Goal: Contribute content: Contribute content

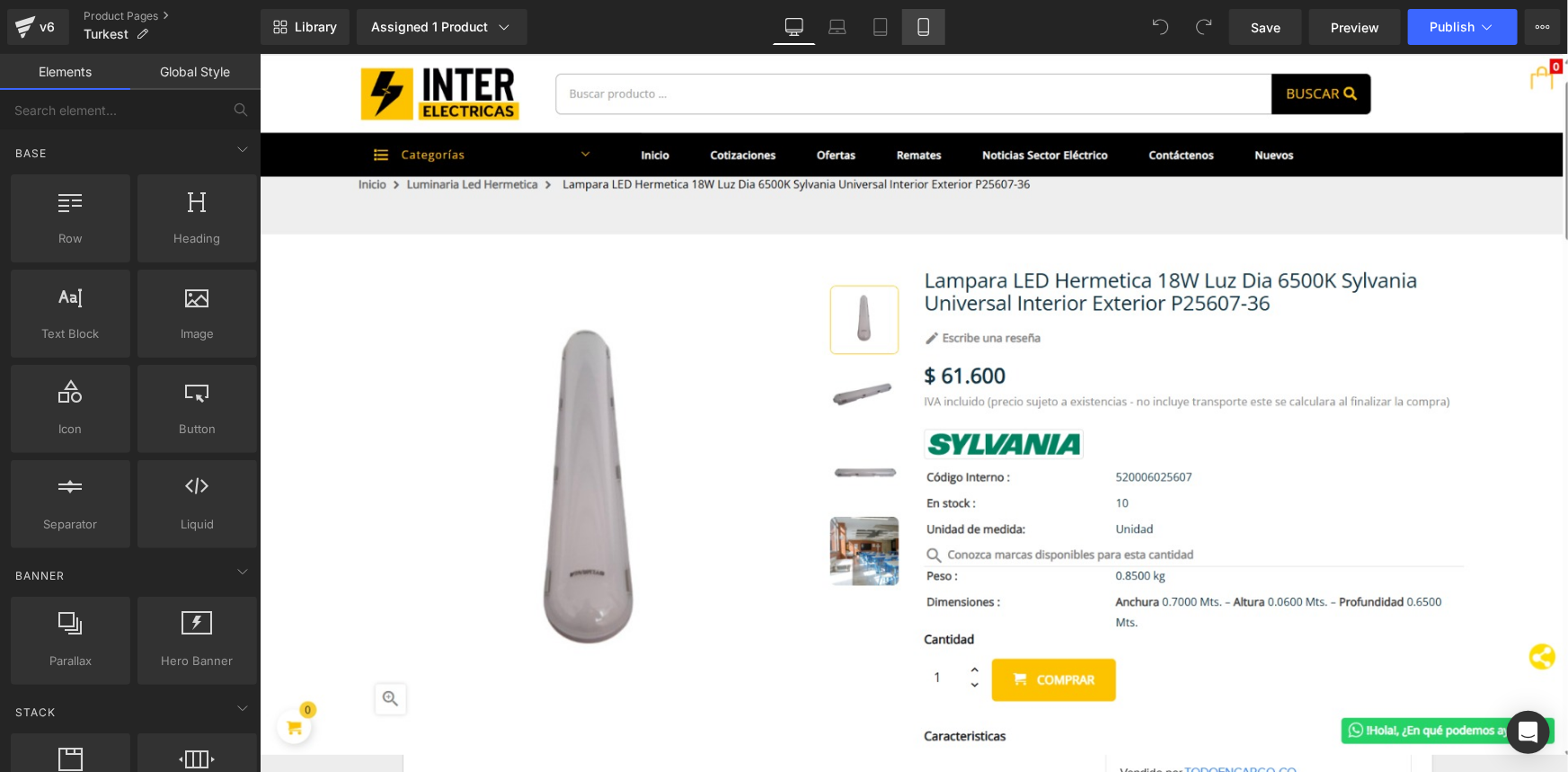
click at [923, 34] on icon at bounding box center [924, 28] width 18 height 18
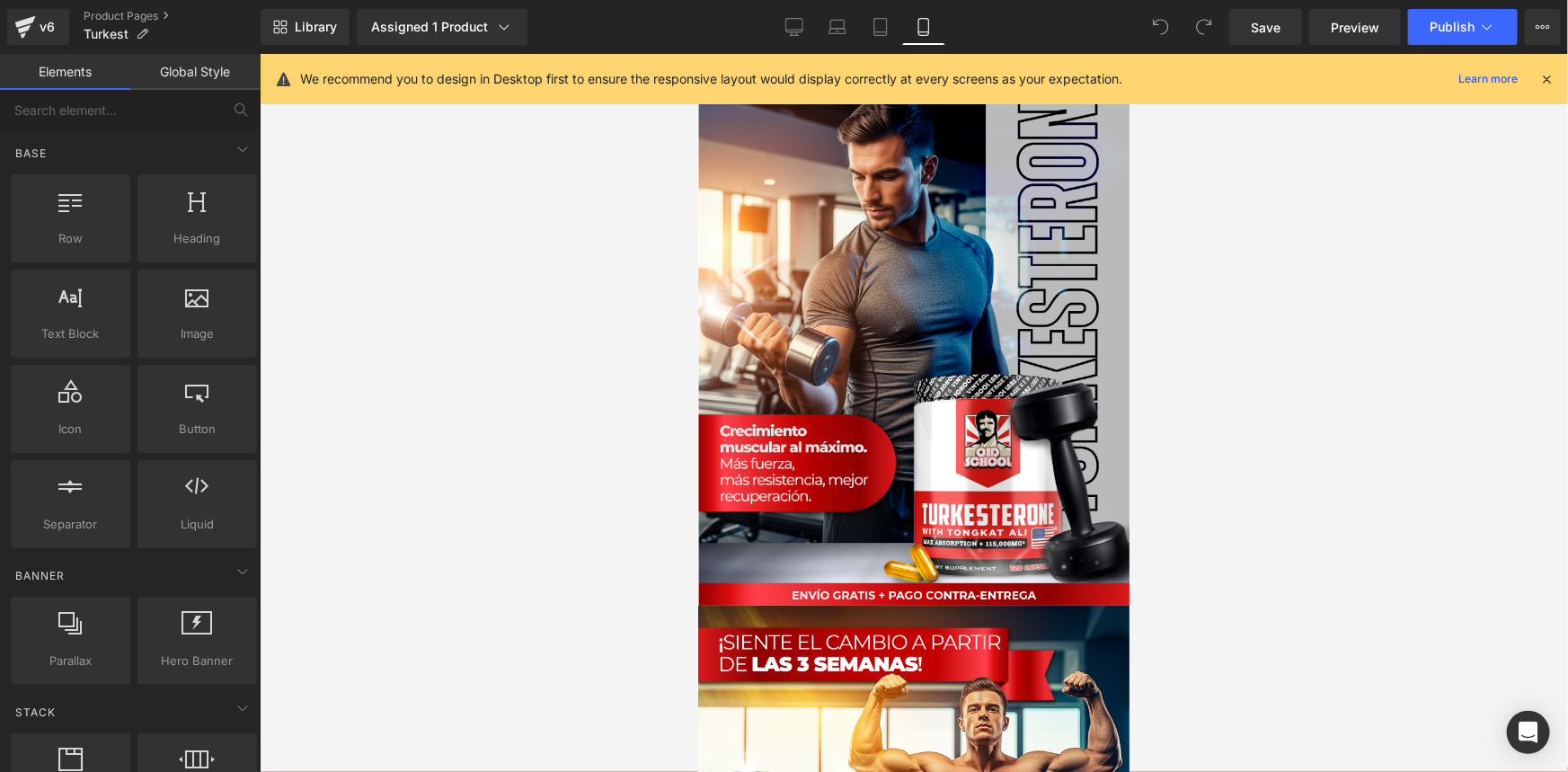
click at [1547, 84] on icon at bounding box center [1547, 79] width 17 height 17
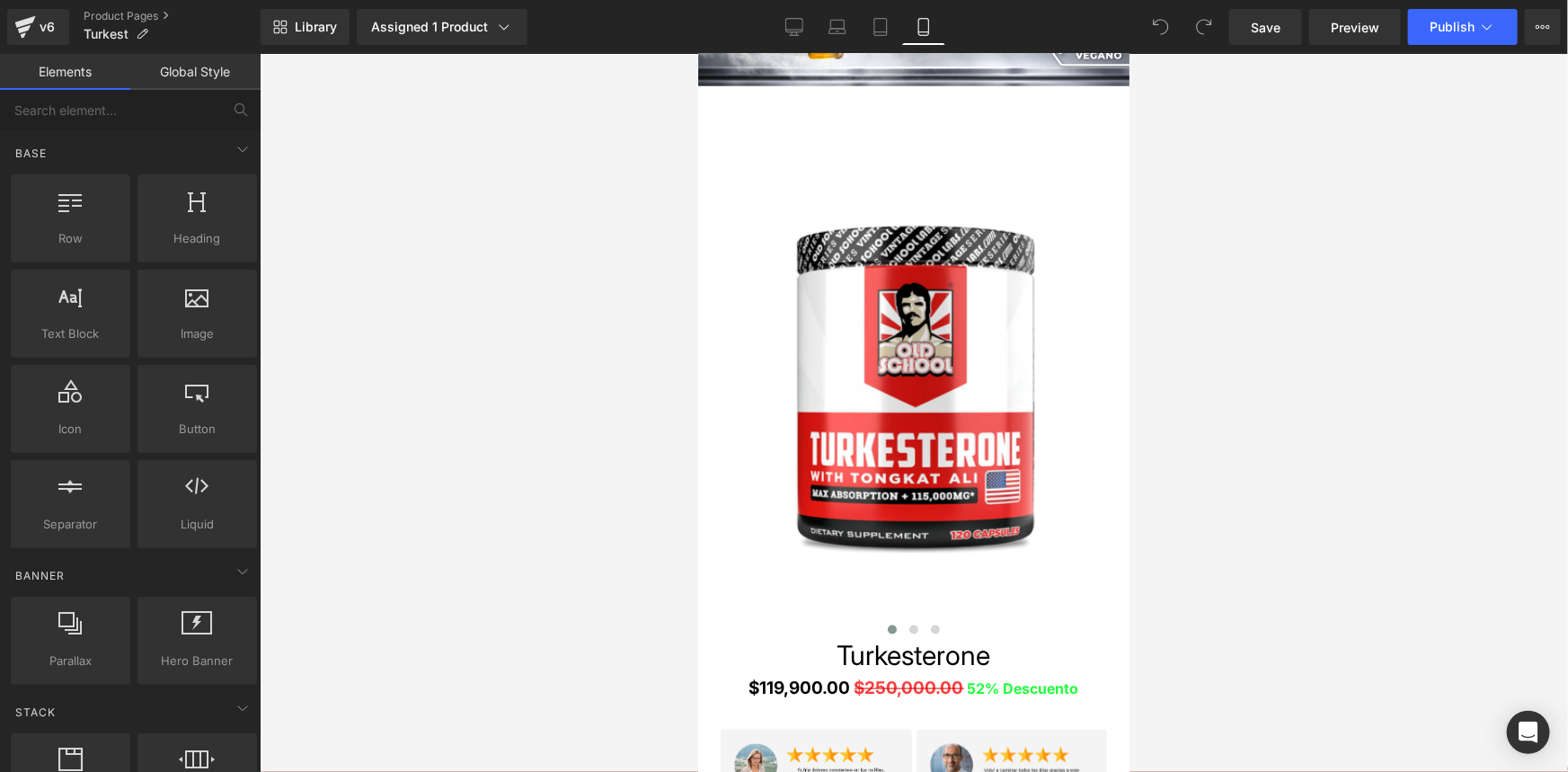
scroll to position [1226, 0]
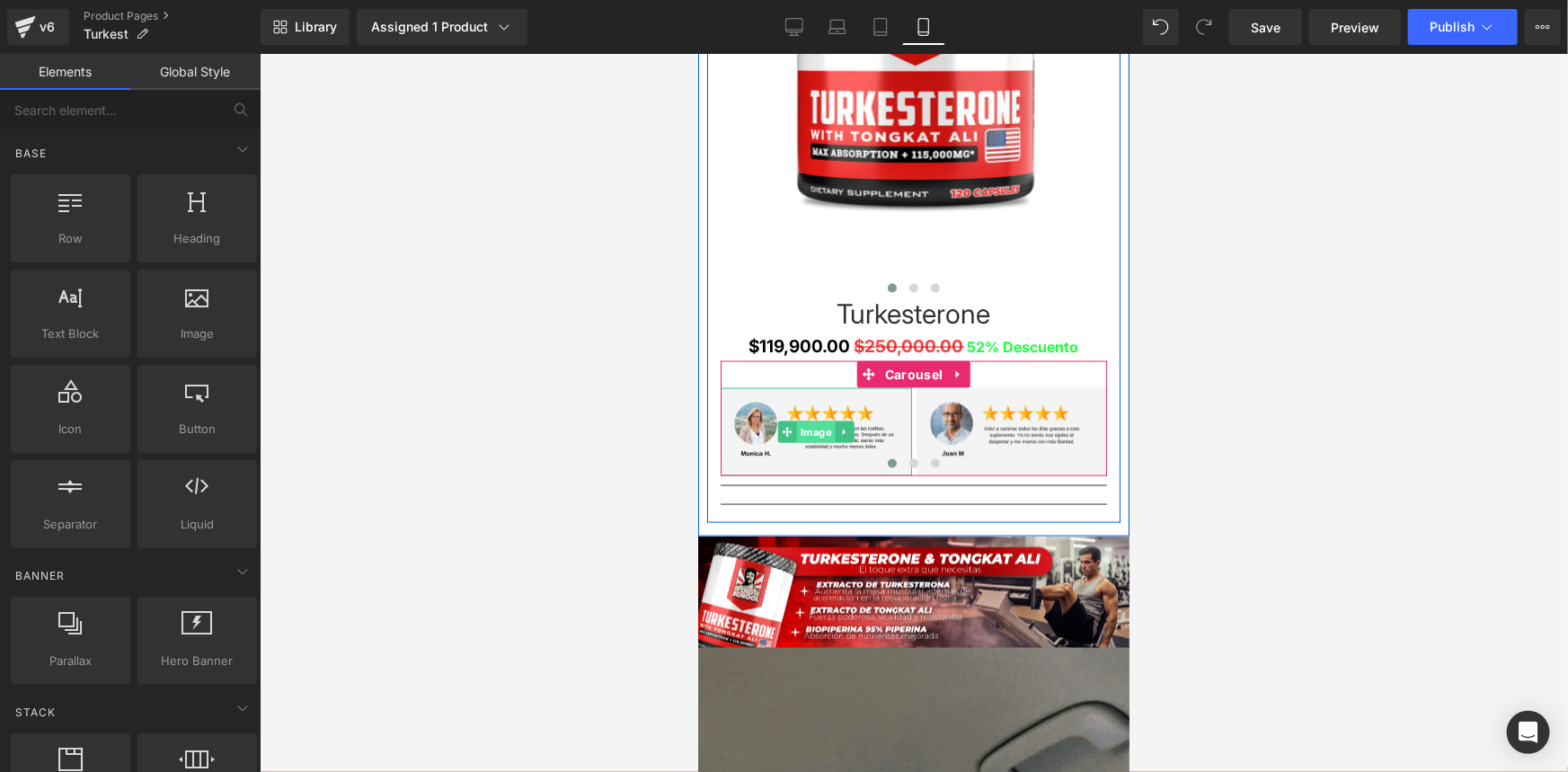
click at [806, 428] on span "Image" at bounding box center [816, 431] width 39 height 21
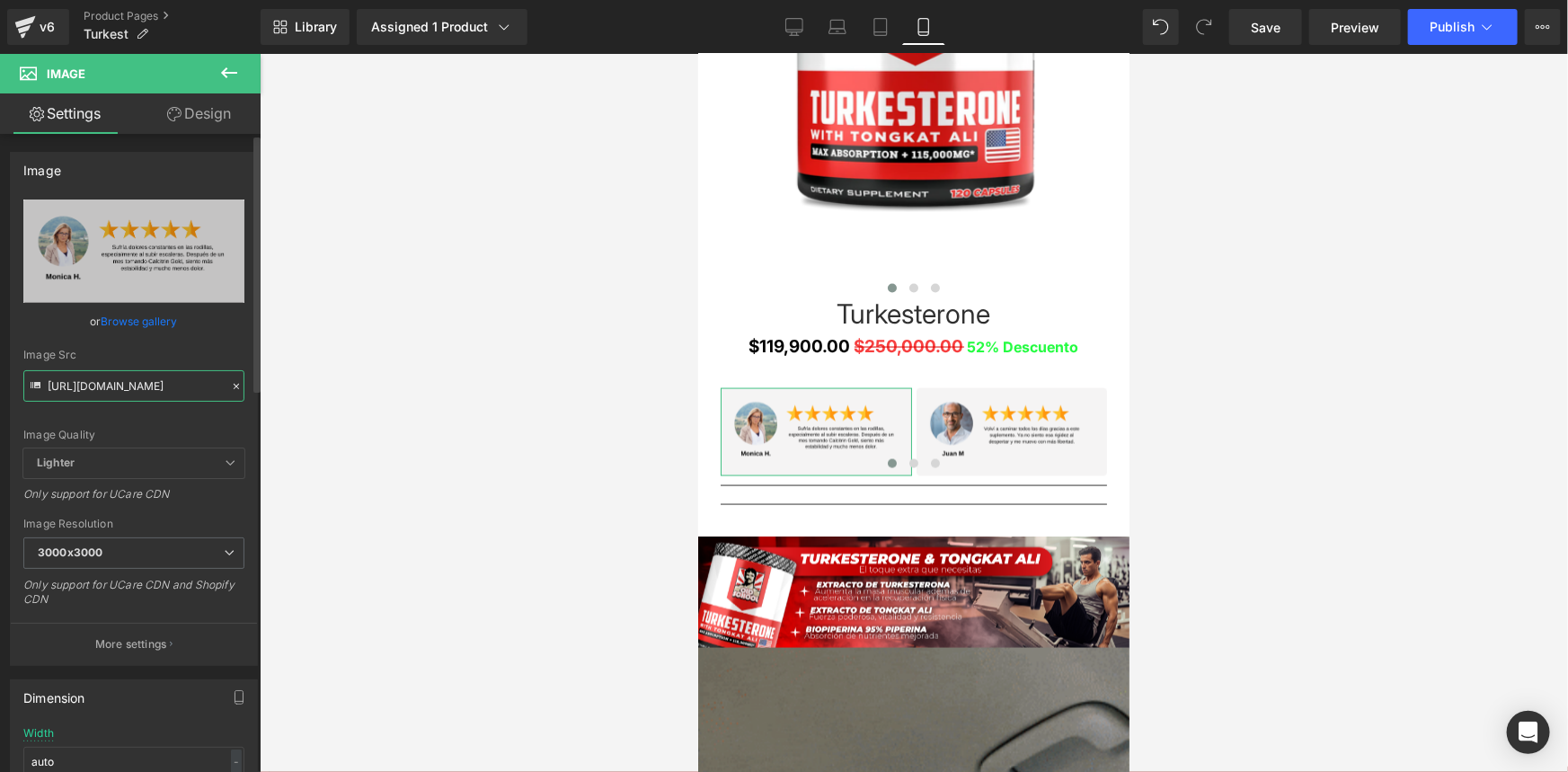
drag, startPoint x: 46, startPoint y: 385, endPoint x: 218, endPoint y: 390, distance: 172.1
click at [218, 390] on input "[URL][DOMAIN_NAME]" at bounding box center [133, 386] width 221 height 31
paste input "h1Kq5WCL/1"
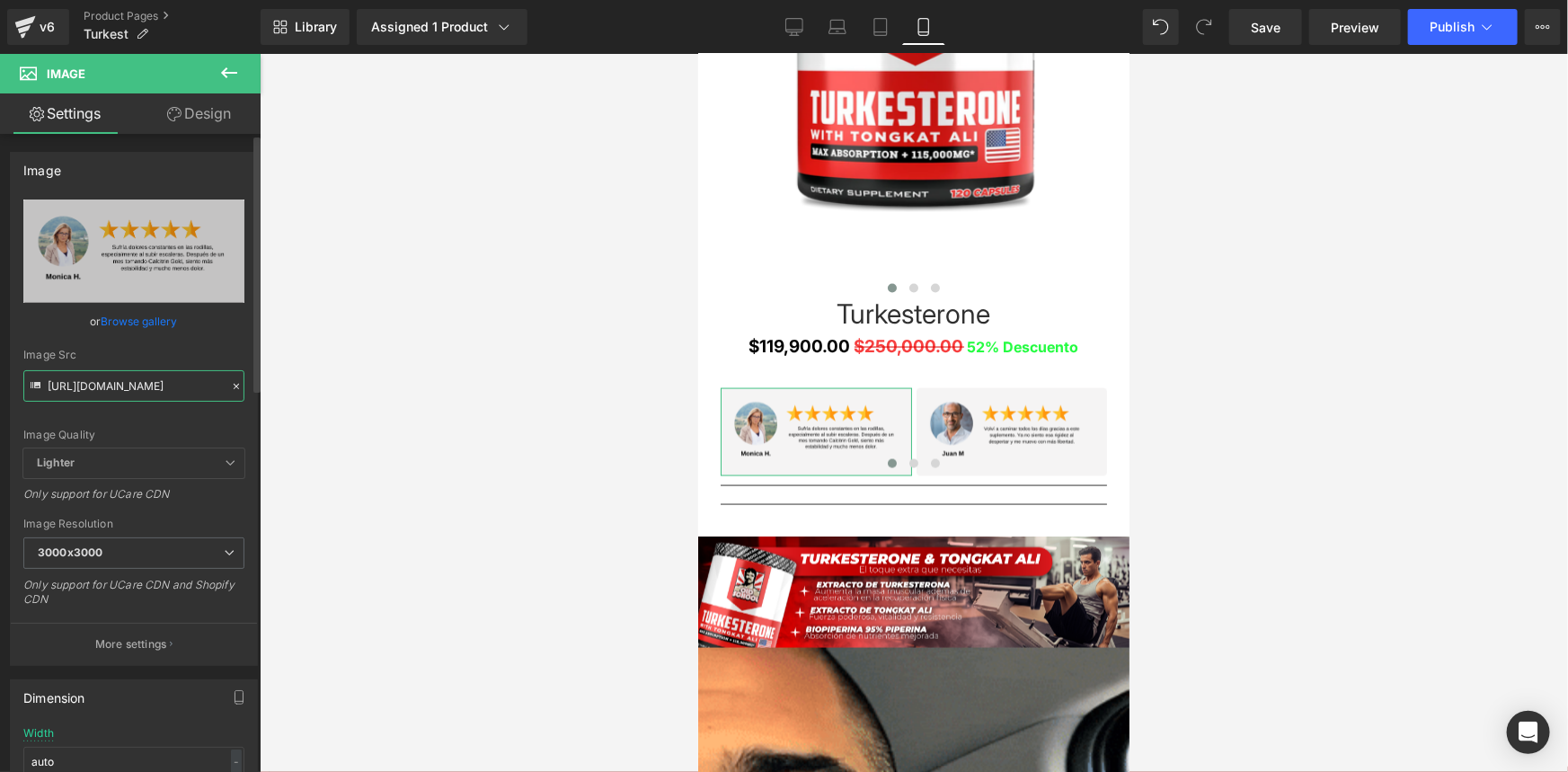
type input "[URL][DOMAIN_NAME]"
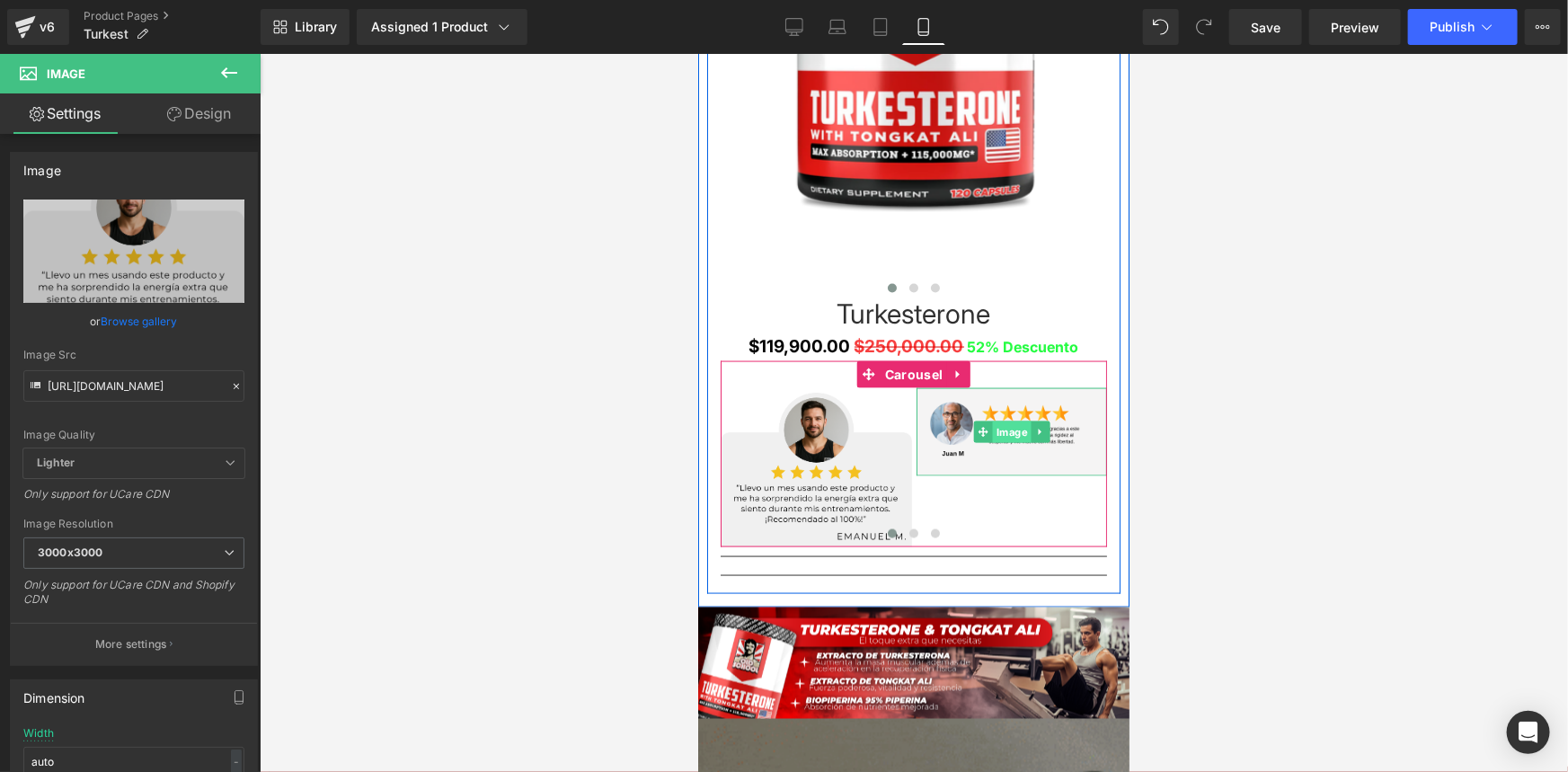
click at [1007, 429] on span "Image" at bounding box center [1011, 431] width 39 height 21
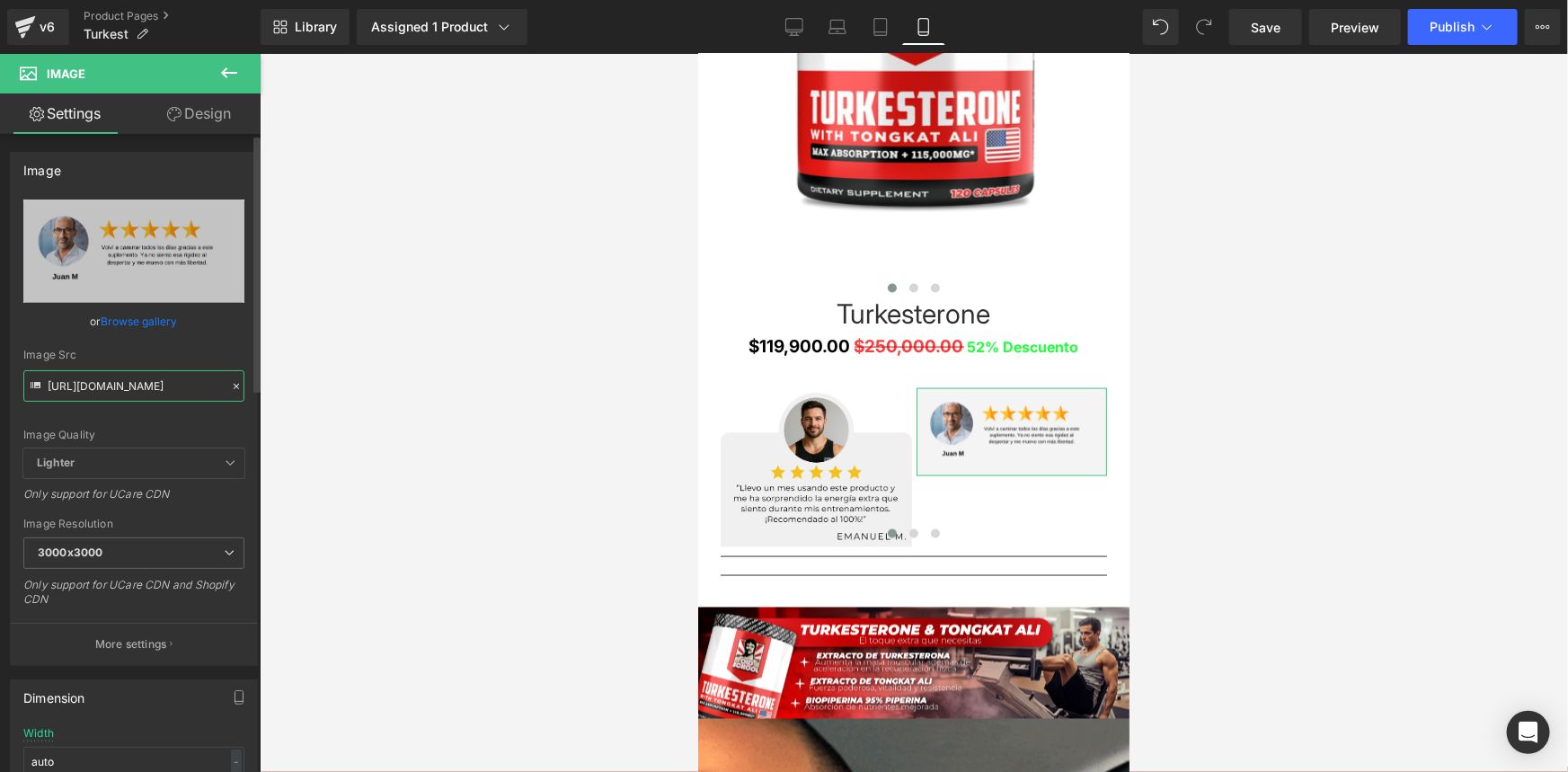
drag, startPoint x: 49, startPoint y: 381, endPoint x: 244, endPoint y: 394, distance: 195.4
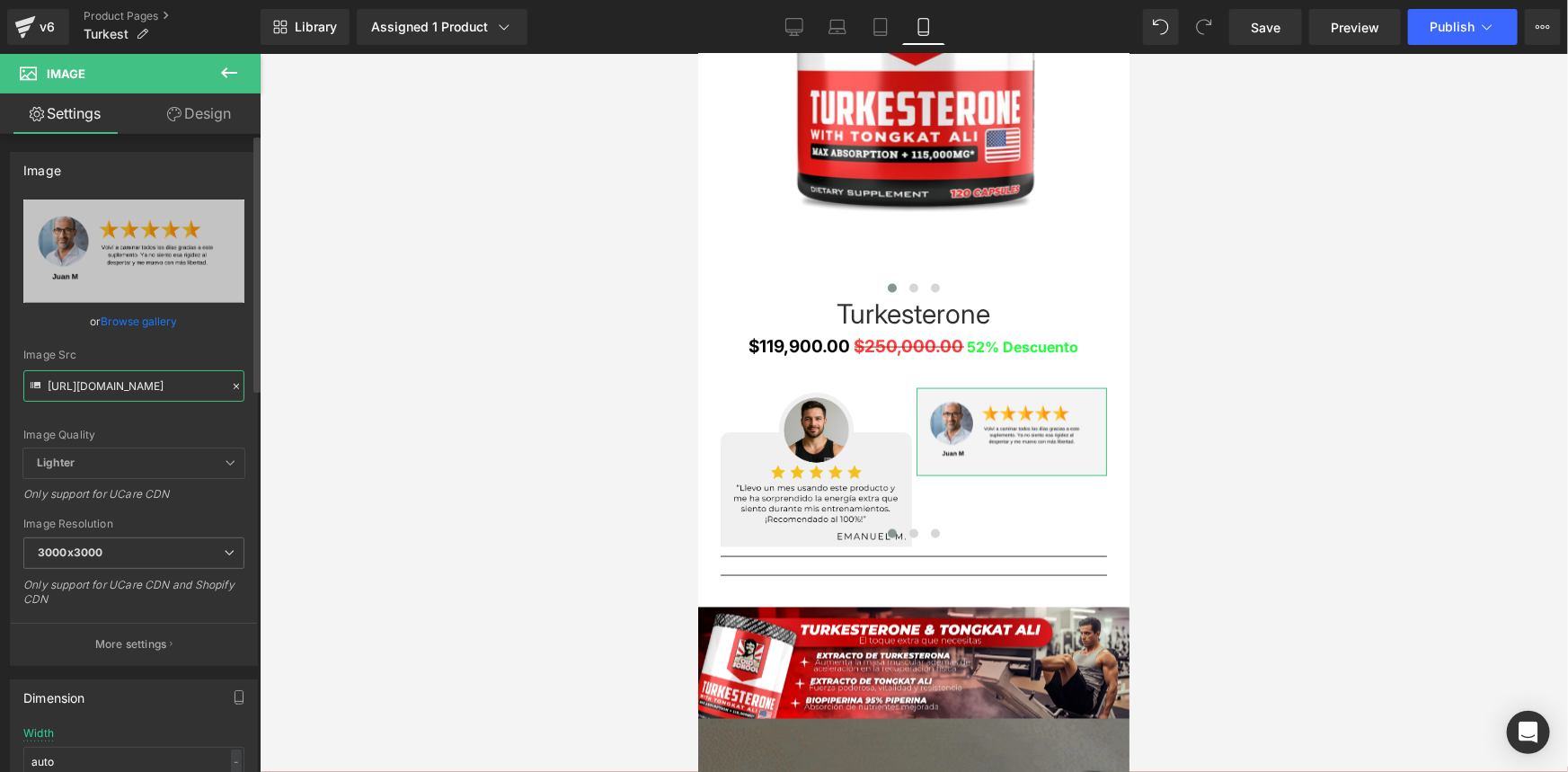
click at [244, 394] on div "[URL][DOMAIN_NAME] Replace Image Upload image or Browse gallery Image Src [URL]…" at bounding box center [134, 432] width 246 height 466
paste input "Kxcs3PWC/2"
type input "[URL][DOMAIN_NAME]"
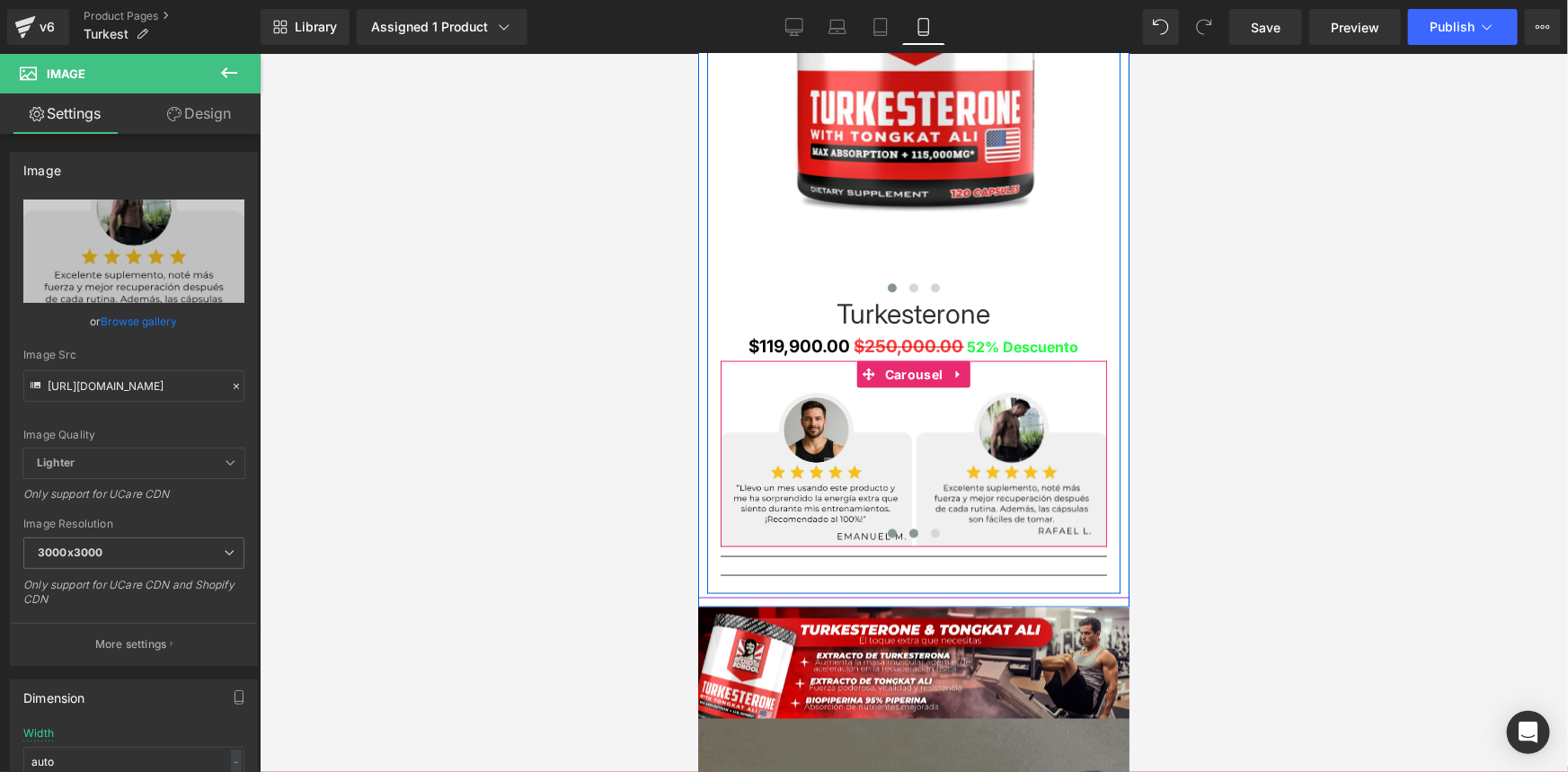
click at [909, 533] on span at bounding box center [913, 533] width 9 height 9
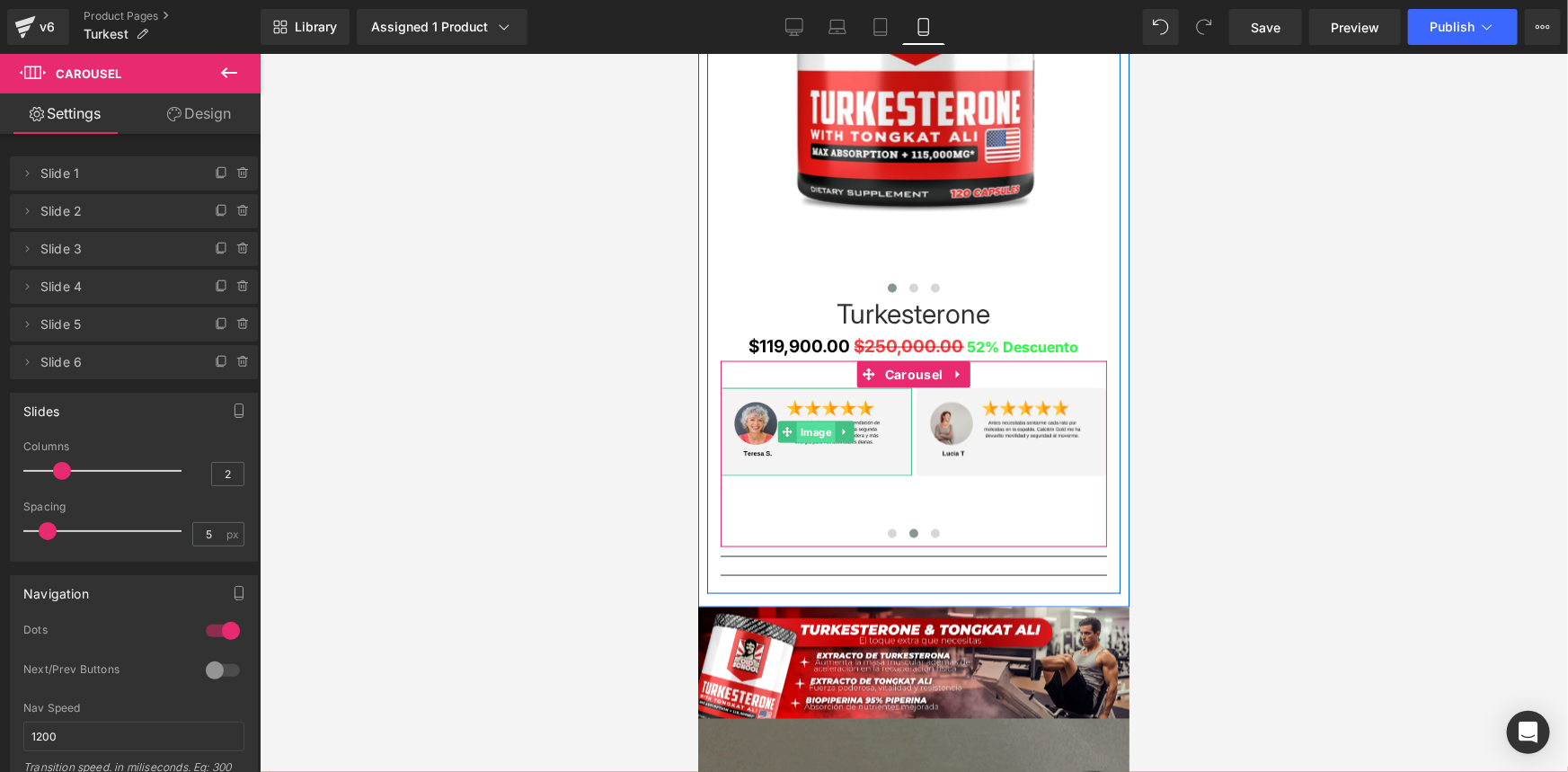
click at [816, 432] on span "Image" at bounding box center [816, 432] width 39 height 21
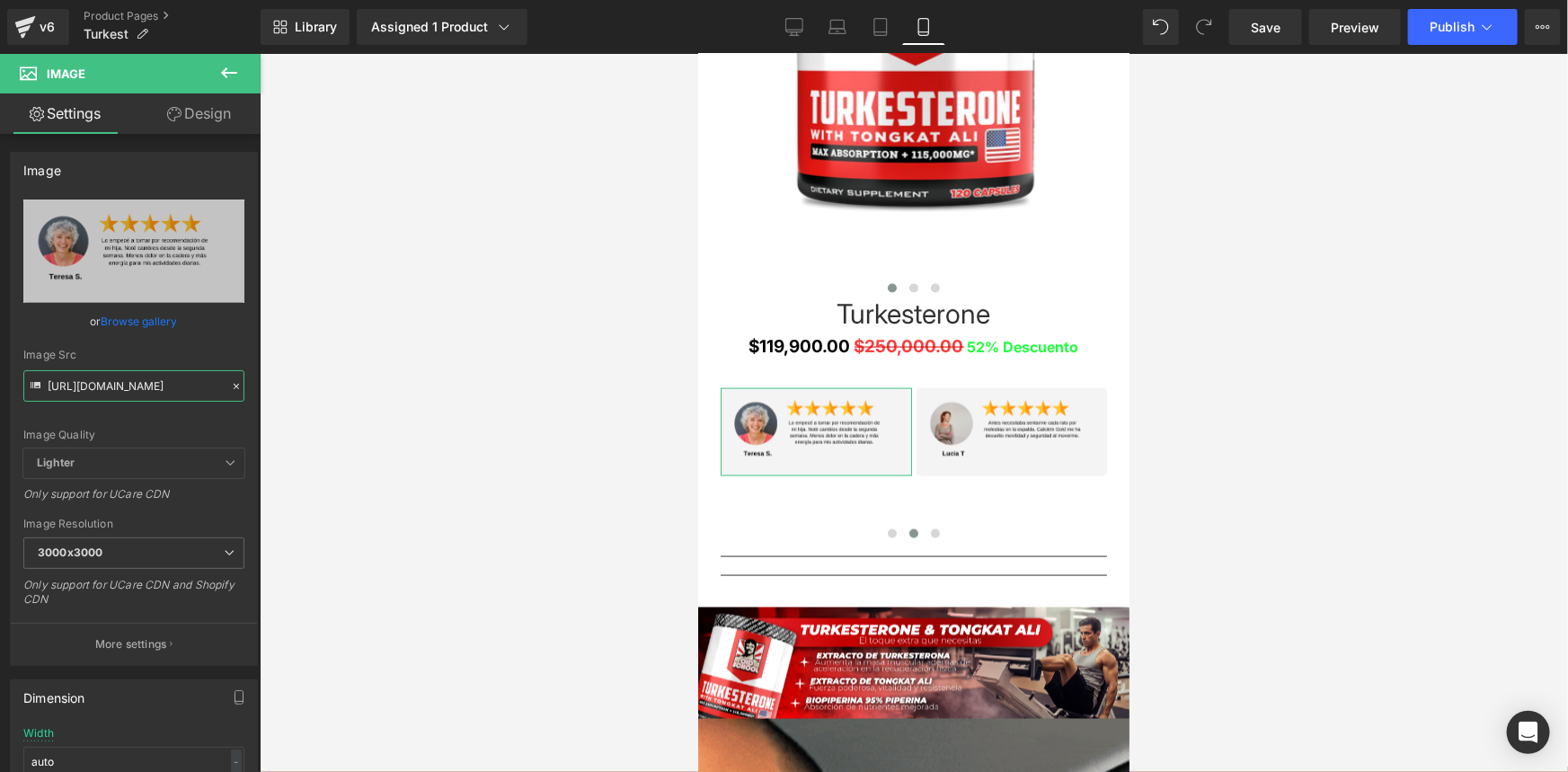
scroll to position [0, 6]
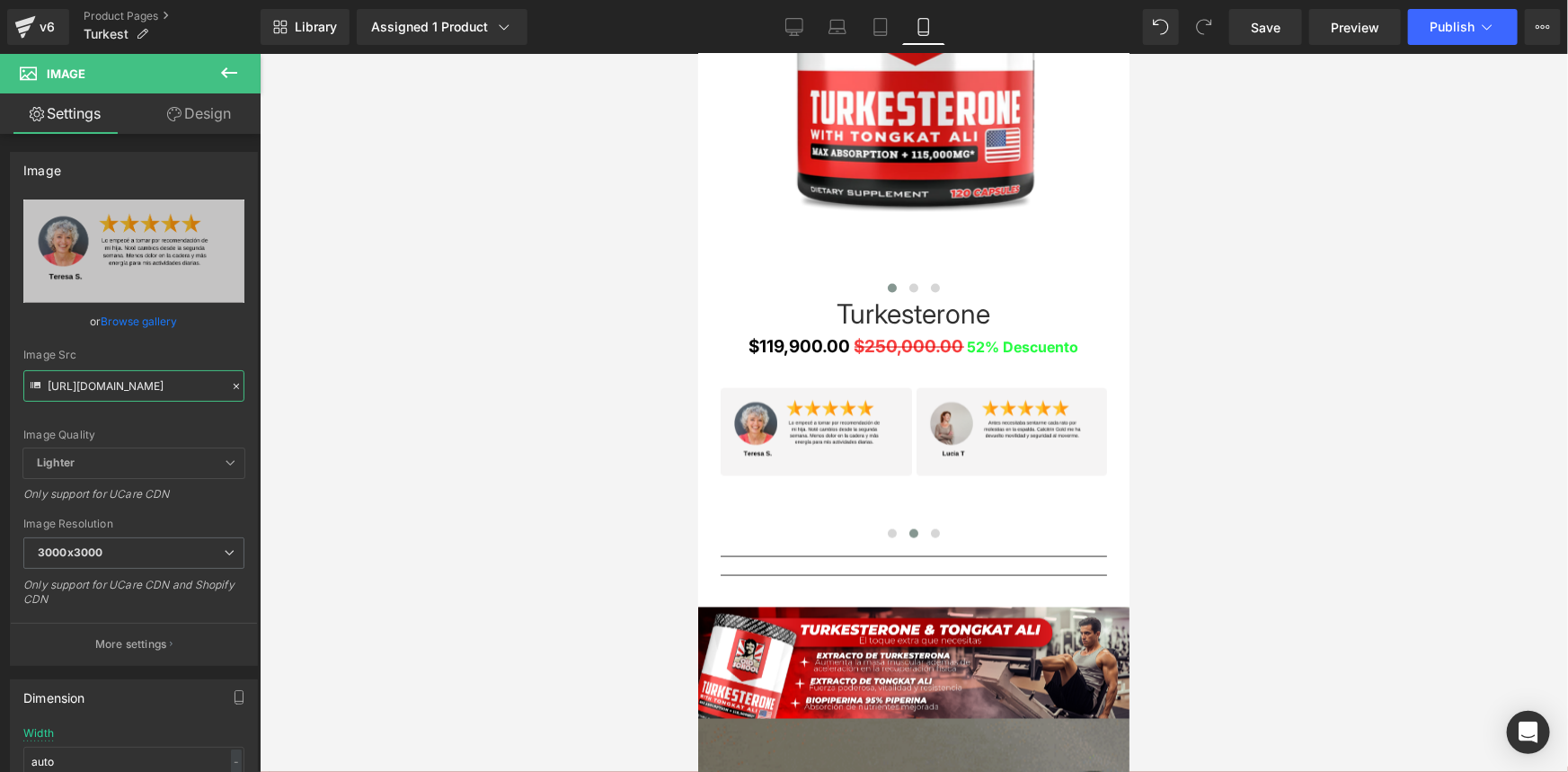
drag, startPoint x: 47, startPoint y: 387, endPoint x: 260, endPoint y: 408, distance: 214.0
click at [260, 408] on div "Image You are previewing how the will restyle your page. You can not edit Eleme…" at bounding box center [784, 401] width 1568 height 802
type input "[URL][DOMAIN_NAME]"
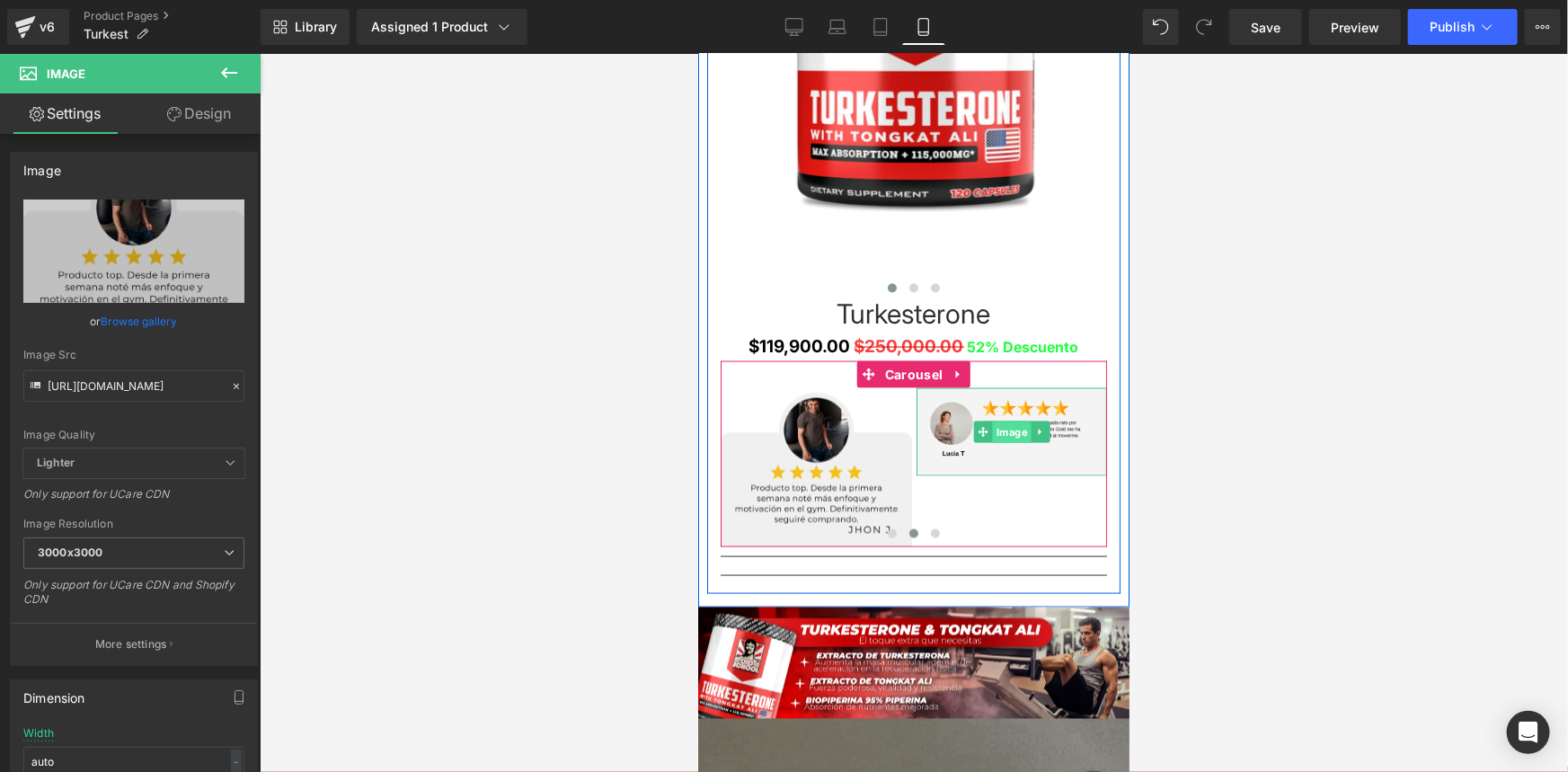
click at [1005, 434] on span "Image" at bounding box center [1011, 432] width 39 height 21
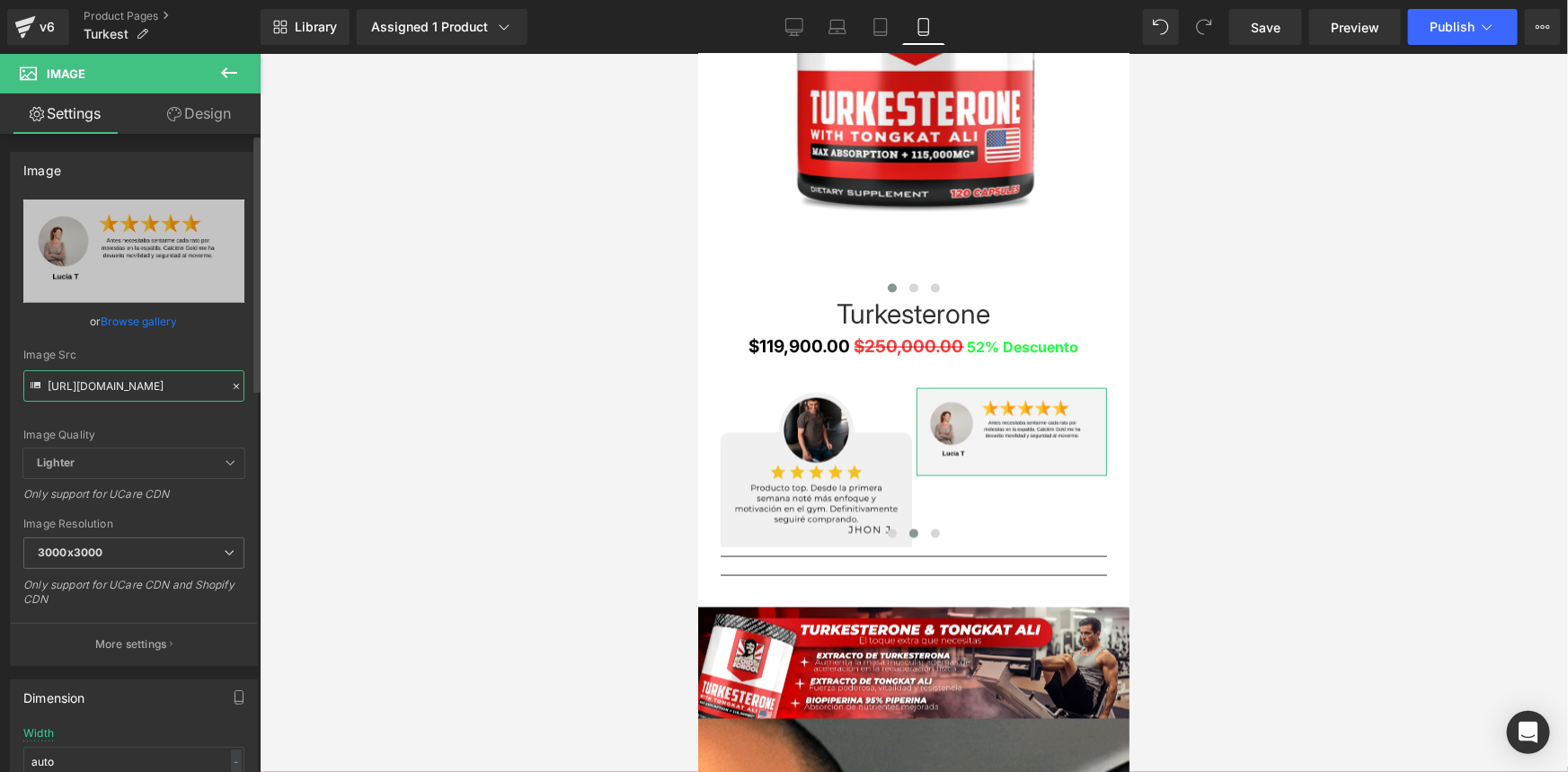
drag, startPoint x: 46, startPoint y: 384, endPoint x: 242, endPoint y: 398, distance: 196.5
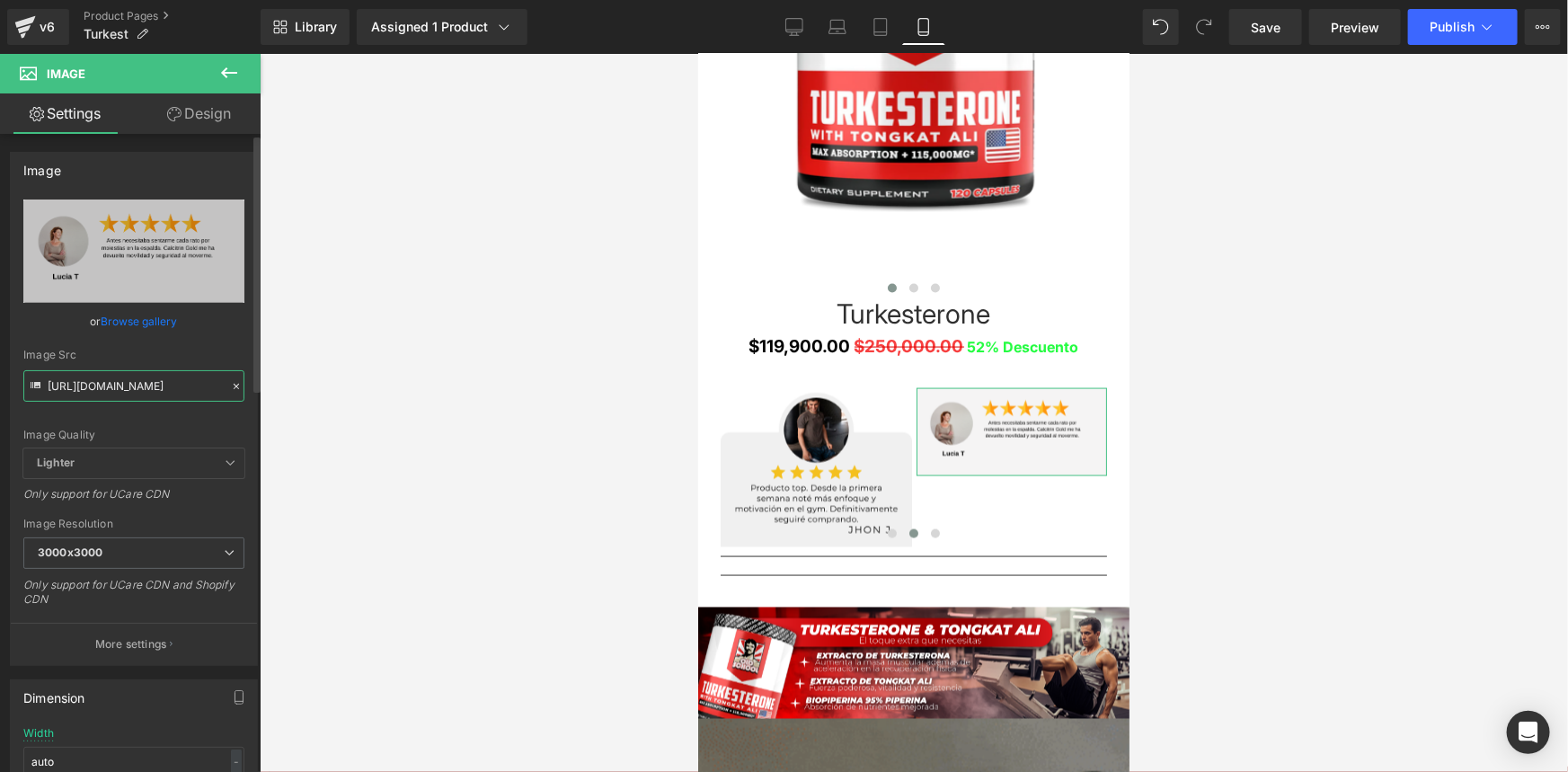
click at [242, 398] on div "[URL][DOMAIN_NAME] Replace Image Upload image or Browse gallery Image Src [URL]…" at bounding box center [134, 432] width 246 height 466
paste input "99D2PJrS/3"
type input "[URL][DOMAIN_NAME]"
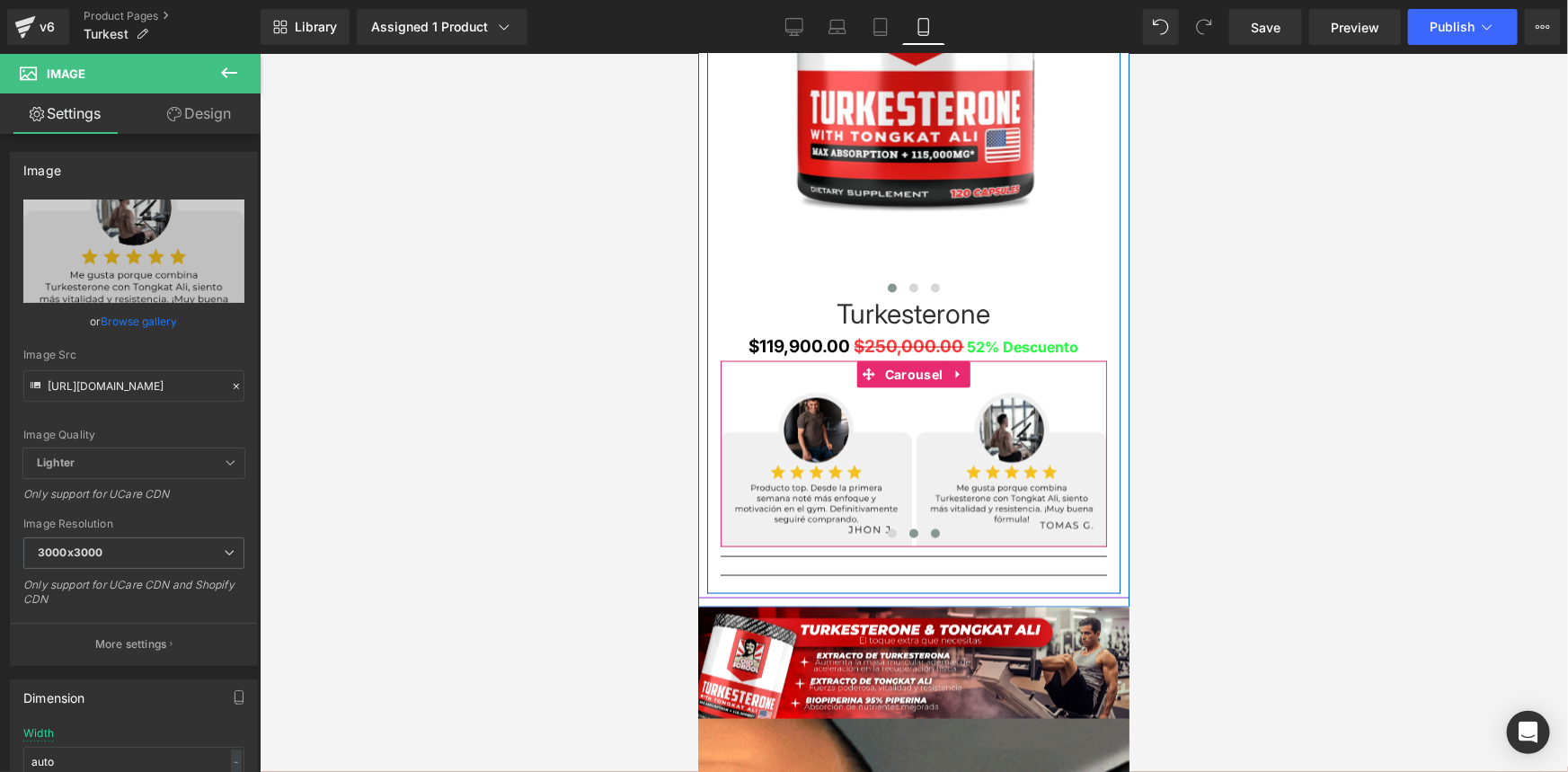
click at [930, 532] on span at bounding box center [934, 533] width 9 height 9
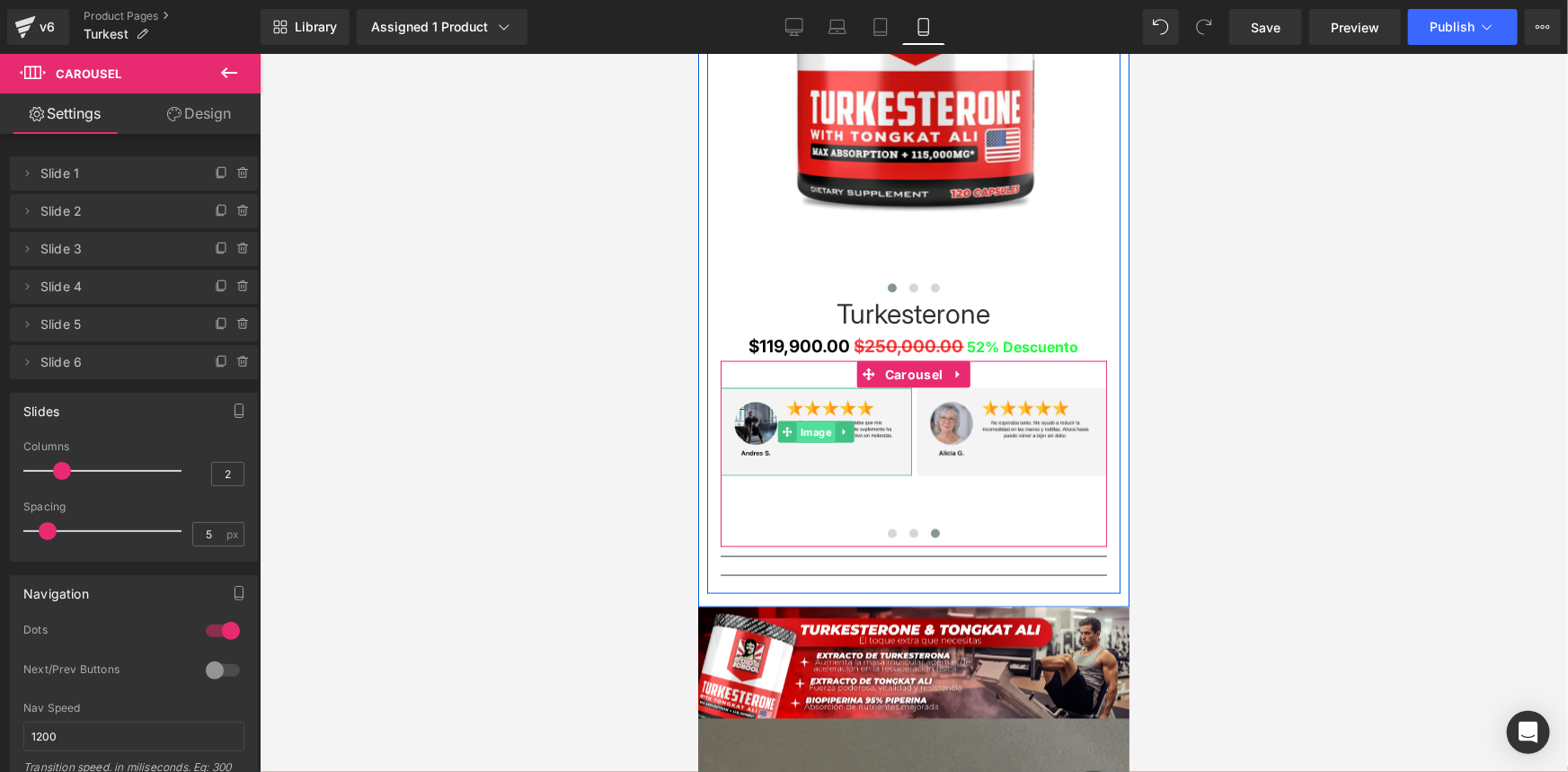
click at [805, 422] on span "Image" at bounding box center [816, 432] width 39 height 21
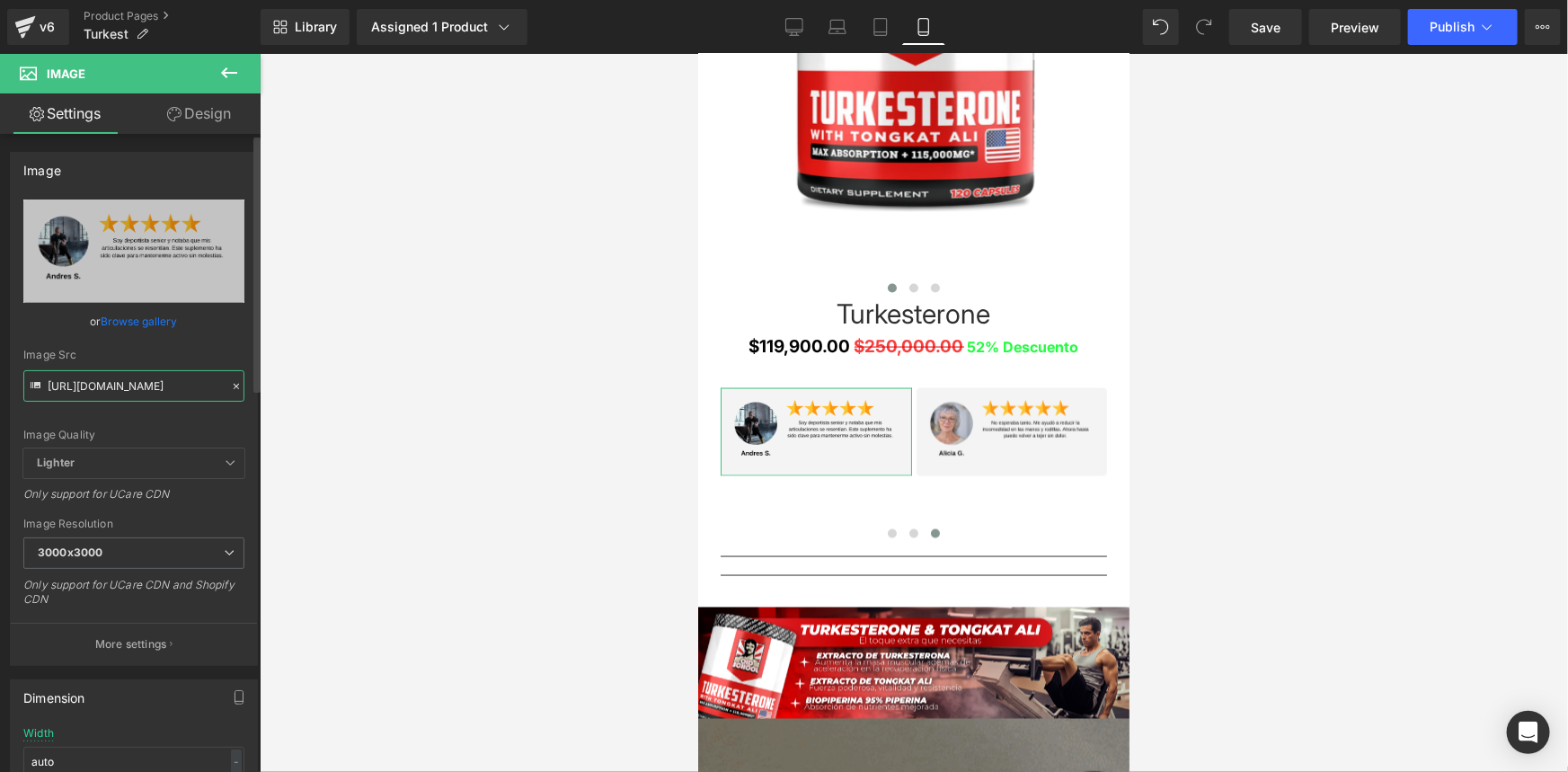
drag, startPoint x: 47, startPoint y: 386, endPoint x: 252, endPoint y: 404, distance: 205.8
click at [252, 404] on div "Image [URL][DOMAIN_NAME] Replace Image Upload image or Browse gallery Image Src…" at bounding box center [134, 401] width 269 height 527
type input "[URL][DOMAIN_NAME]"
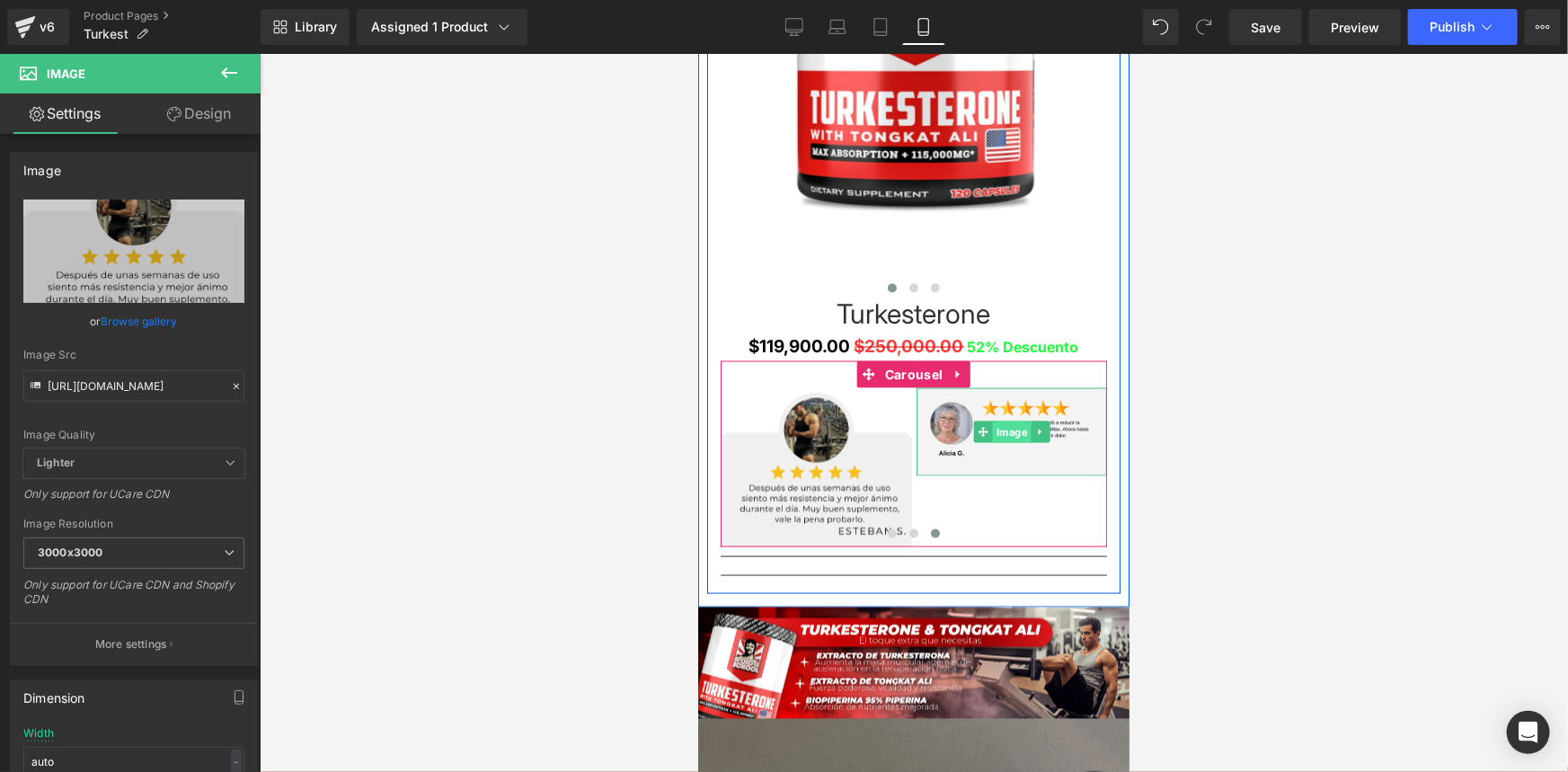
click at [1013, 433] on span "Image" at bounding box center [1011, 431] width 39 height 21
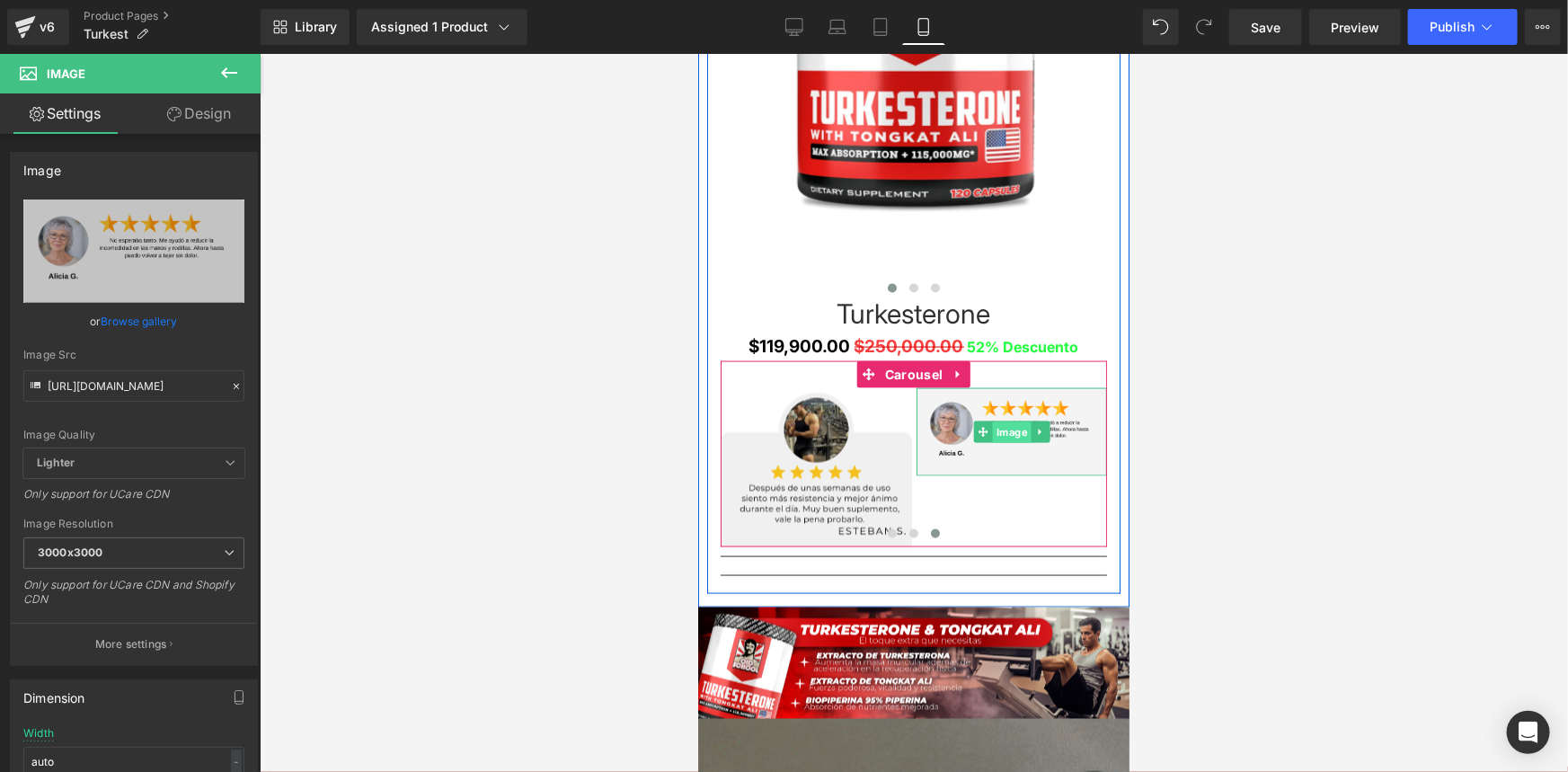
click at [1010, 431] on span "Image" at bounding box center [1011, 432] width 39 height 21
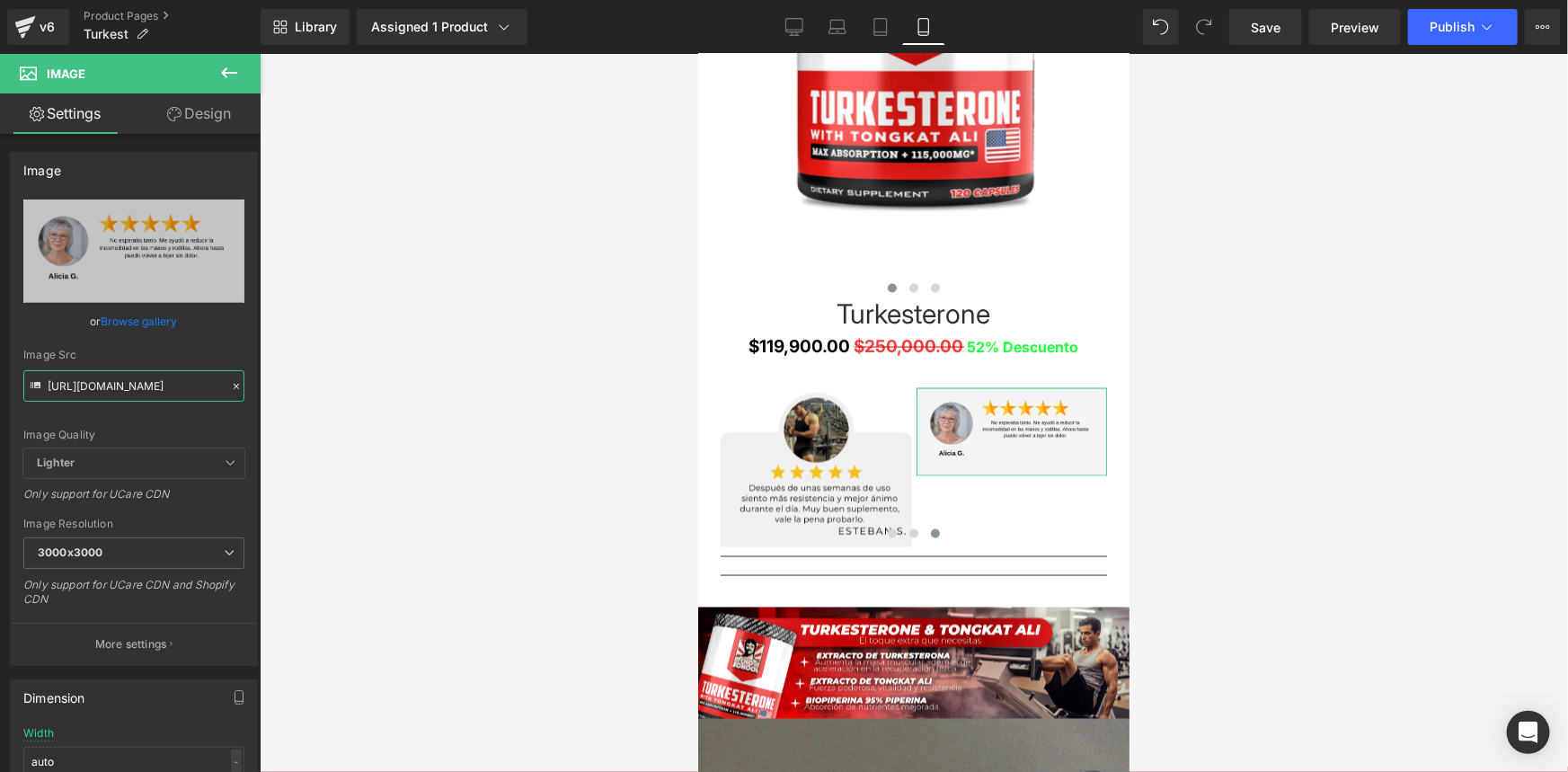
scroll to position [0, 9]
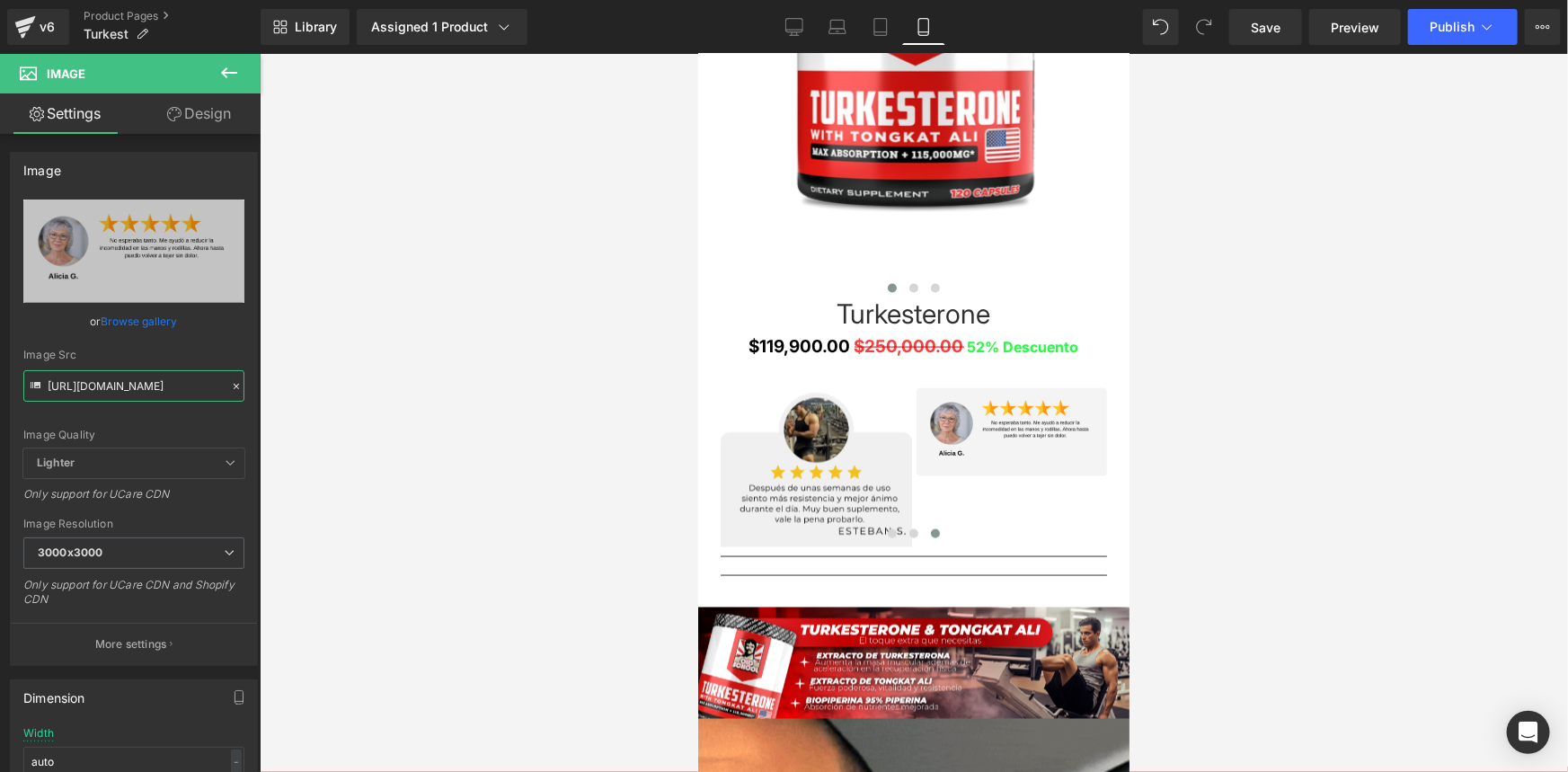
drag, startPoint x: 46, startPoint y: 385, endPoint x: 265, endPoint y: 425, distance: 222.6
click at [265, 425] on div "Image You are previewing how the will restyle your page. You can not edit Eleme…" at bounding box center [784, 401] width 1568 height 802
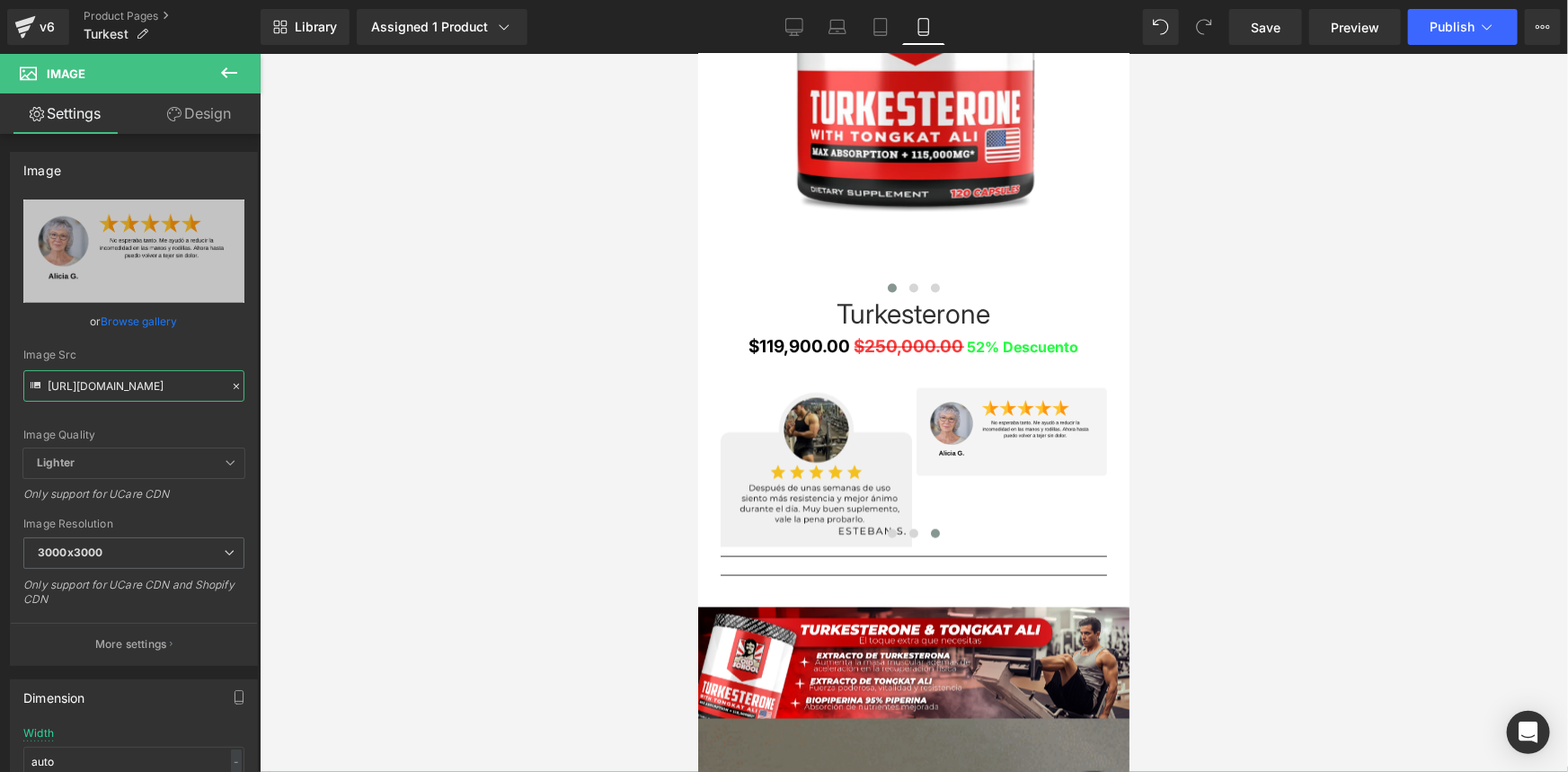
paste input "nN2rpSR/5"
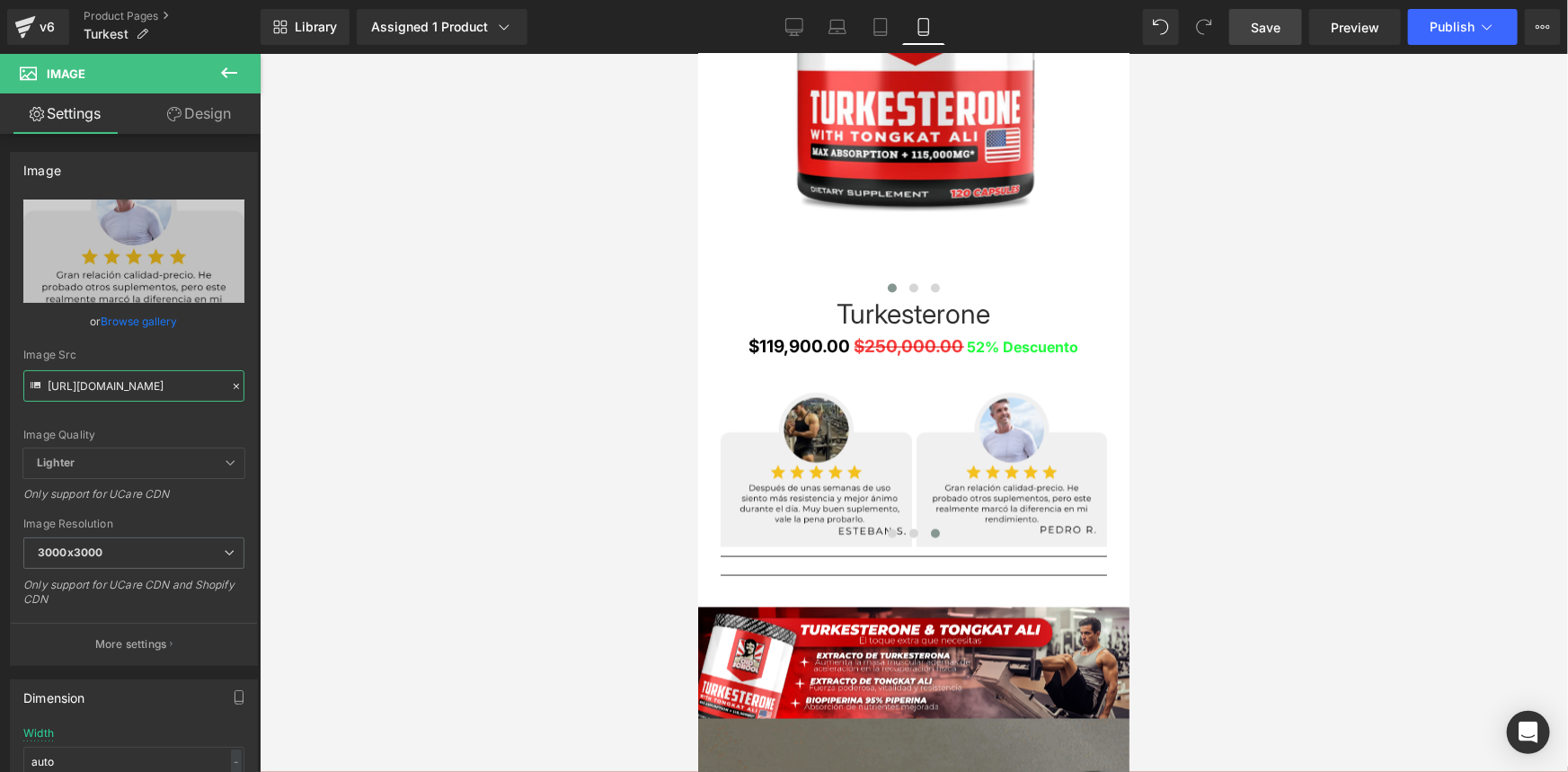
type input "[URL][DOMAIN_NAME]"
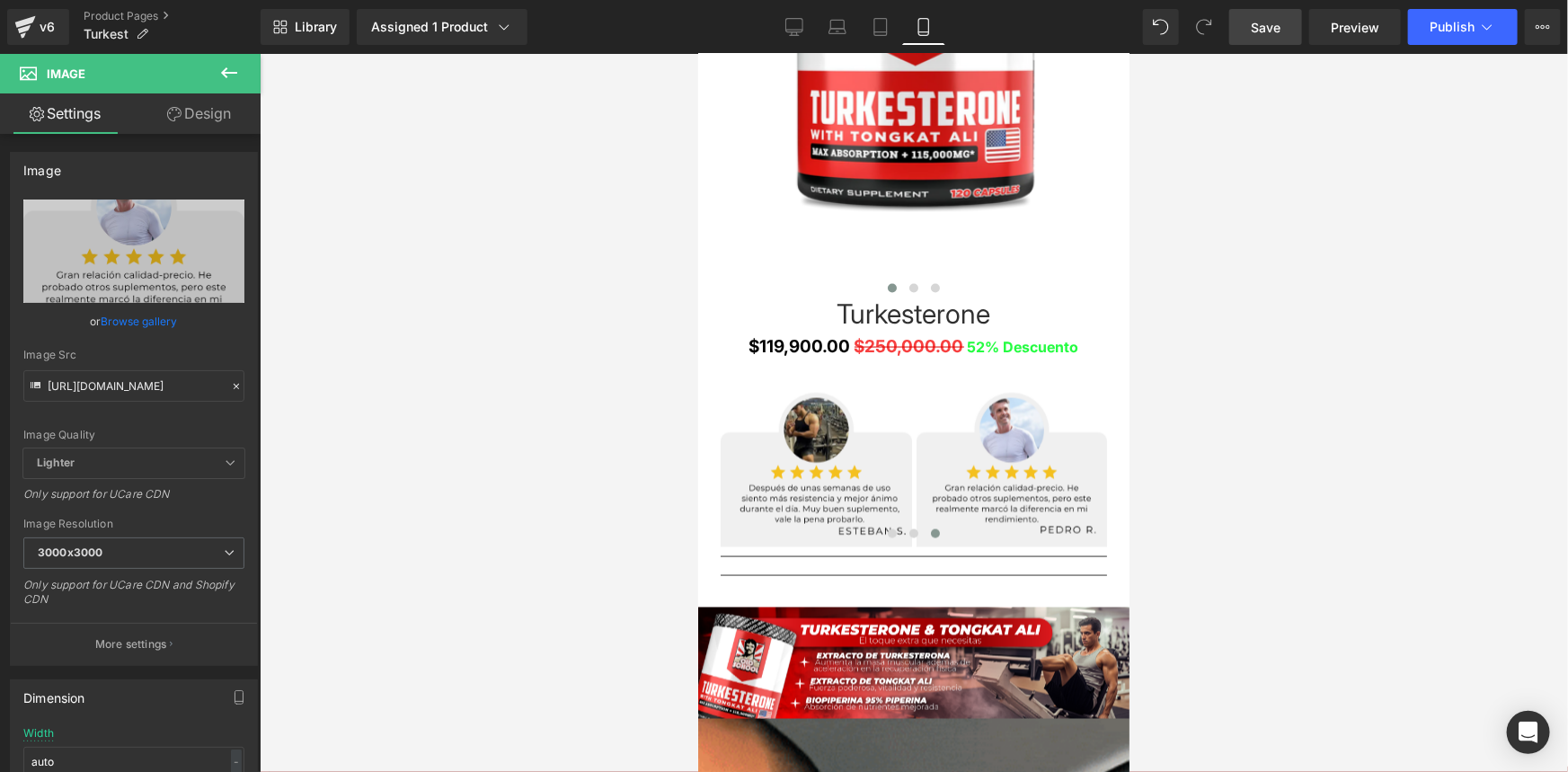
click at [1275, 26] on span "Save" at bounding box center [1265, 28] width 29 height 19
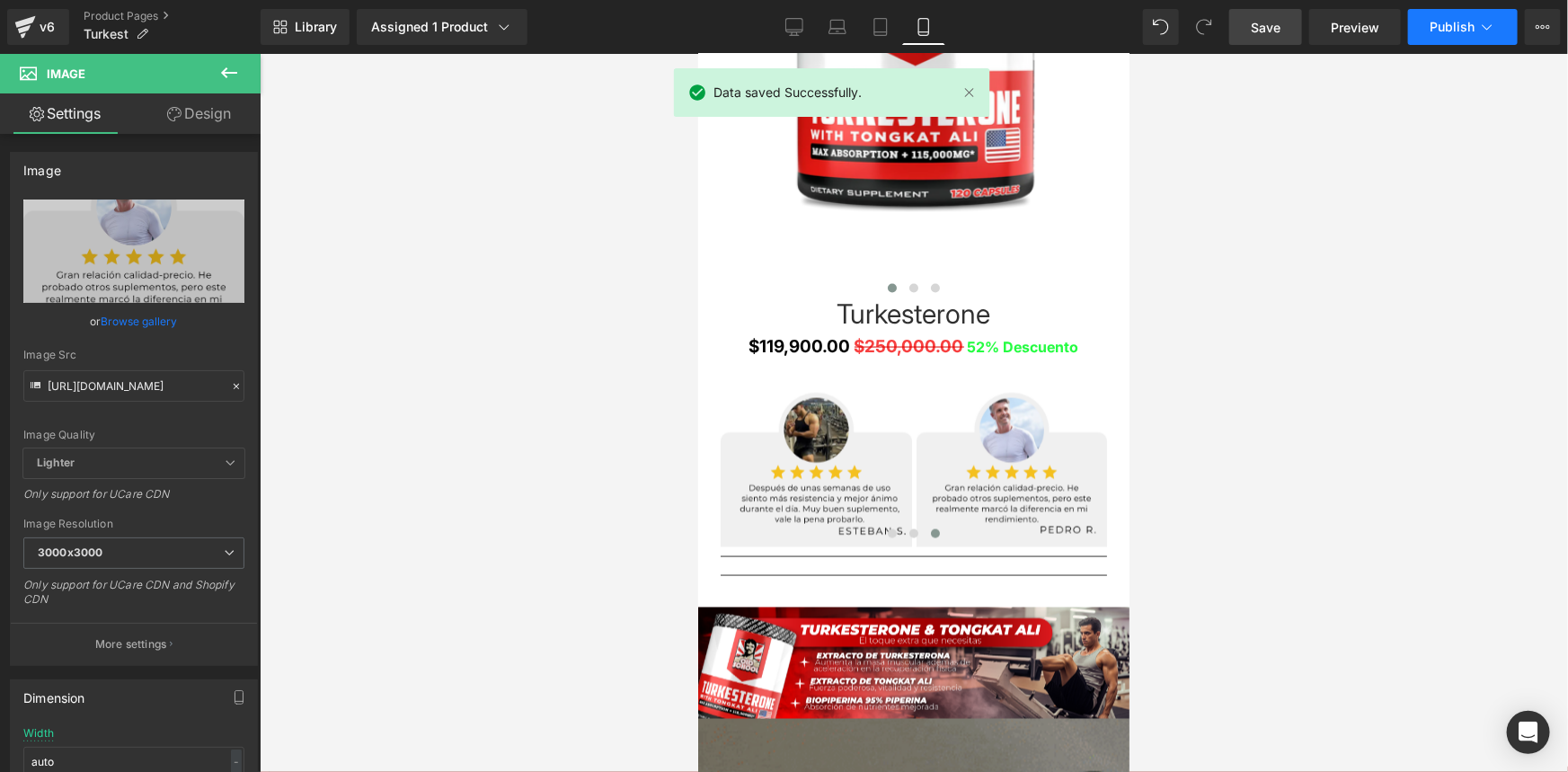
click at [1482, 26] on icon at bounding box center [1487, 28] width 18 height 18
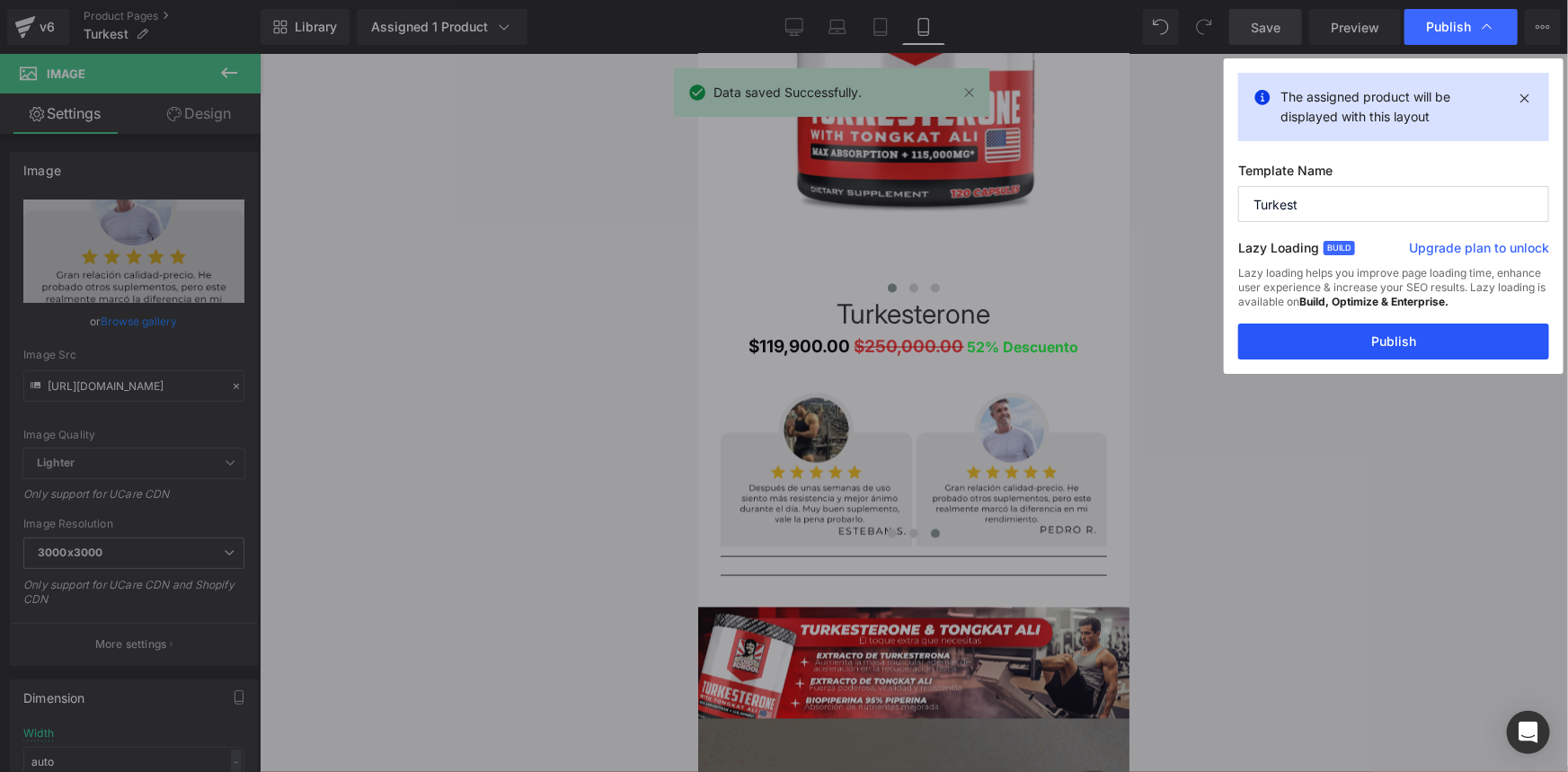
click at [1412, 338] on button "Publish" at bounding box center [1393, 341] width 311 height 36
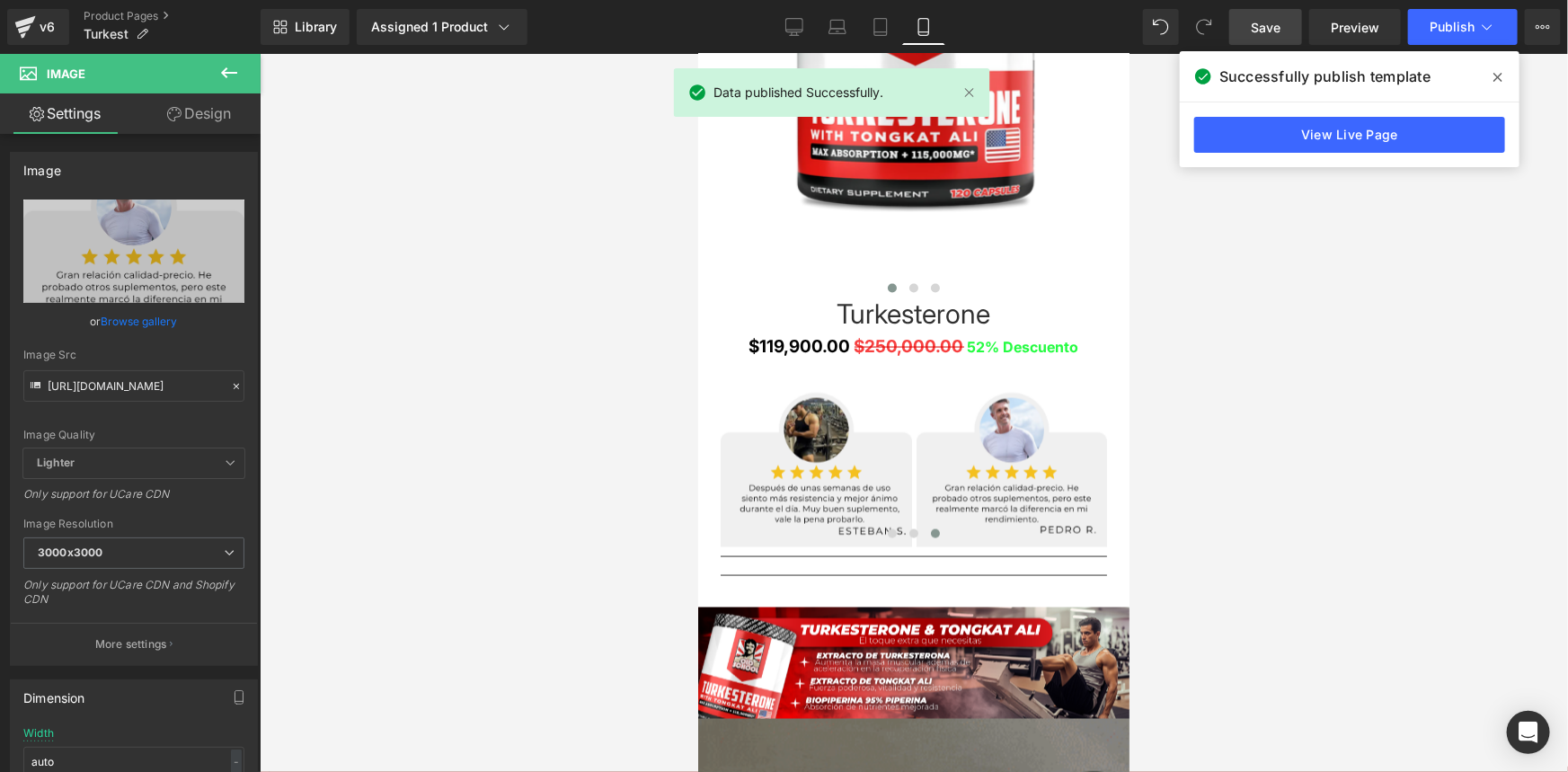
click at [1500, 74] on icon at bounding box center [1498, 77] width 9 height 9
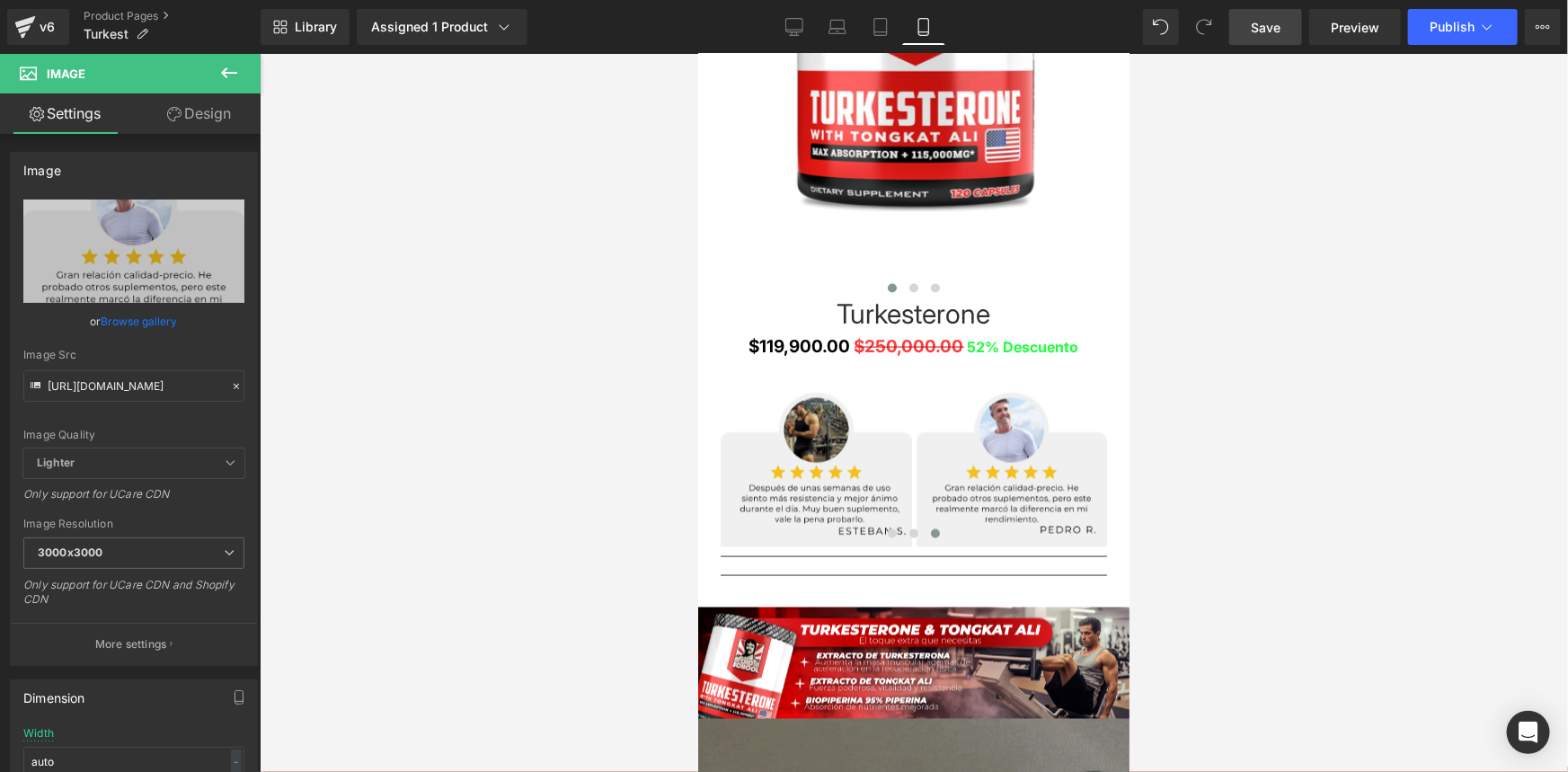
click at [1267, 28] on span "Save" at bounding box center [1265, 28] width 29 height 19
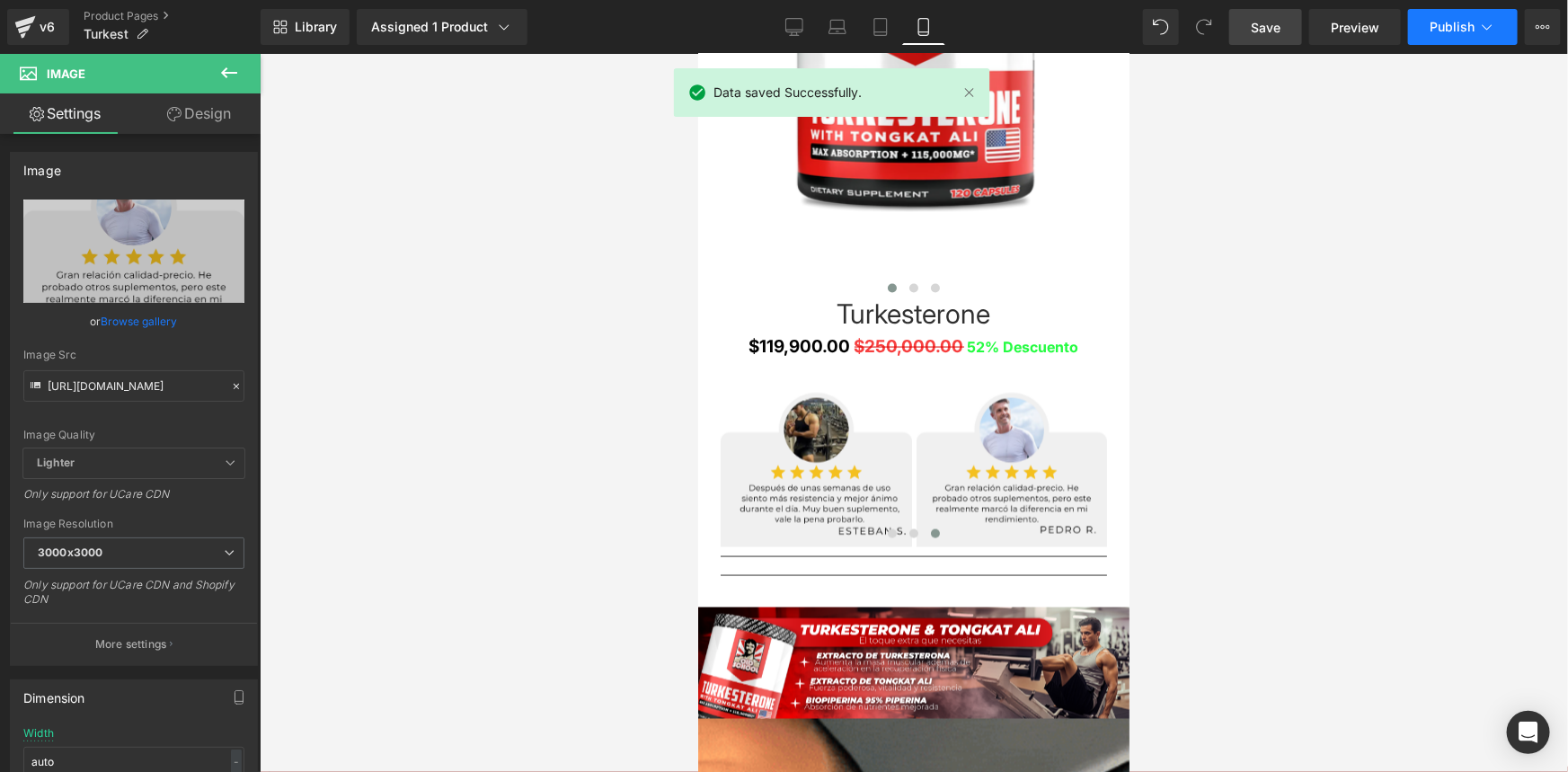
click at [1481, 27] on icon at bounding box center [1487, 28] width 18 height 18
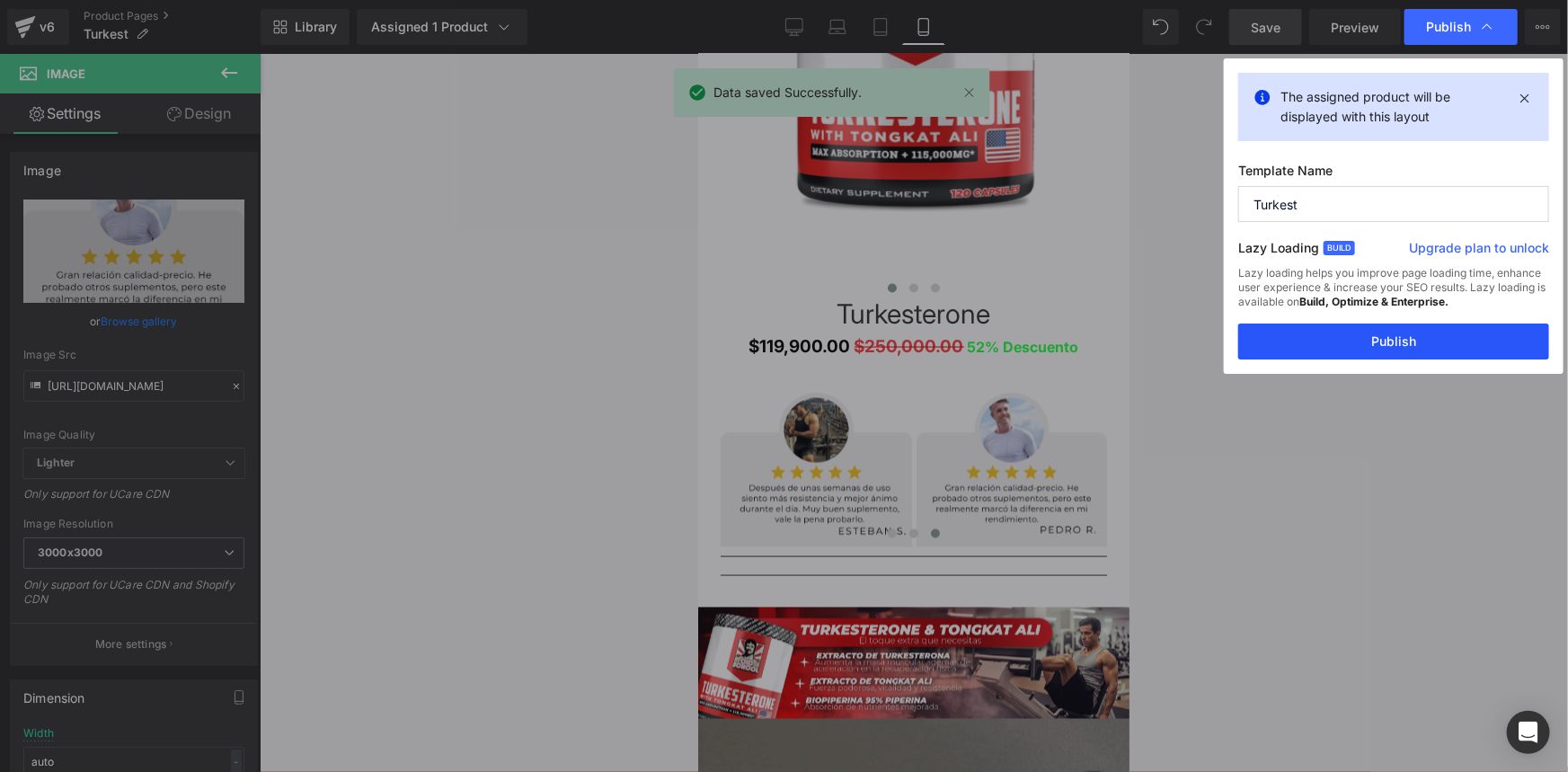
click at [1383, 332] on button "Publish" at bounding box center [1393, 341] width 311 height 36
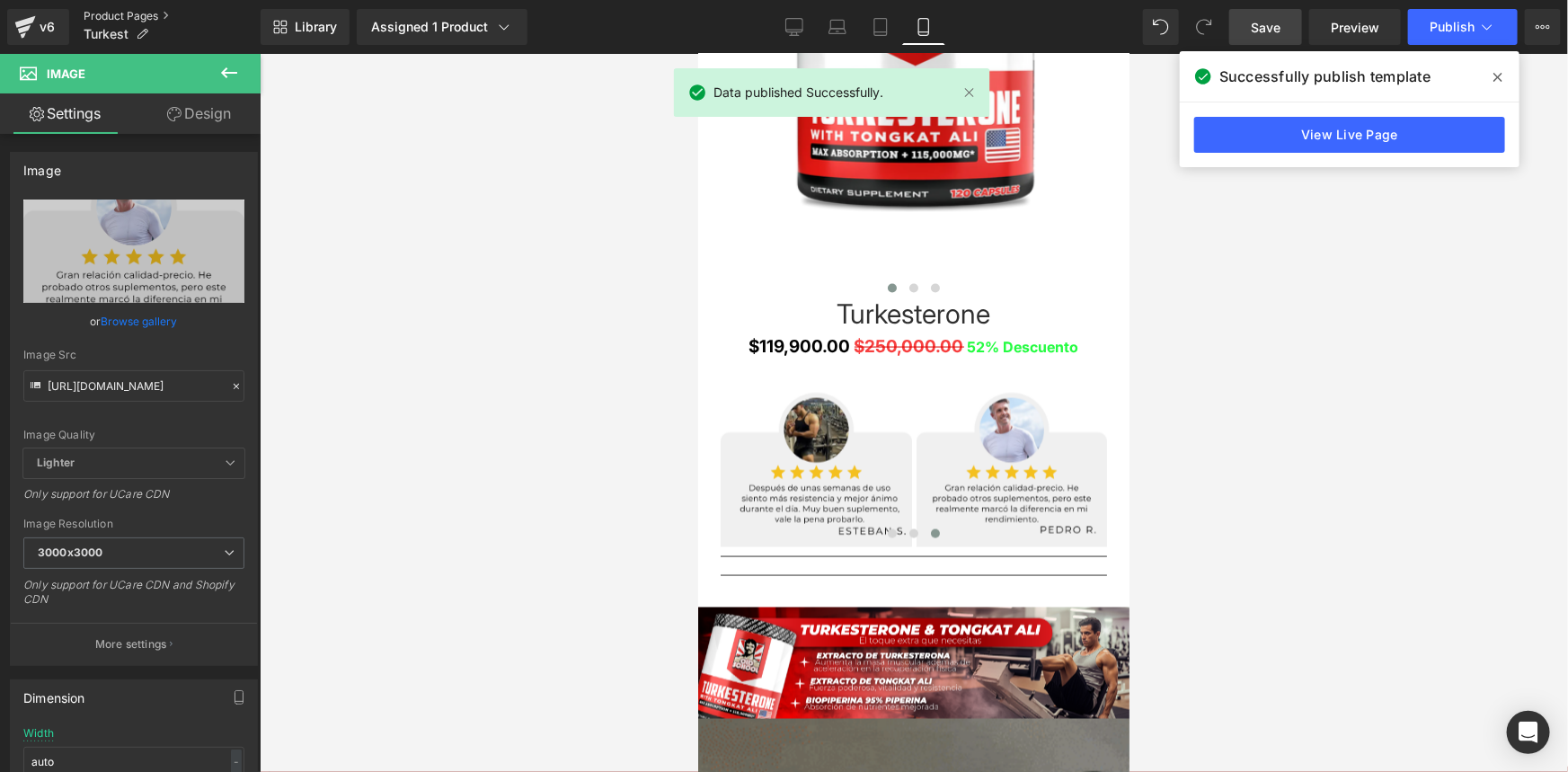
click at [118, 14] on link "Product Pages" at bounding box center [172, 17] width 177 height 15
